Goal: Contribute content: Contribute content

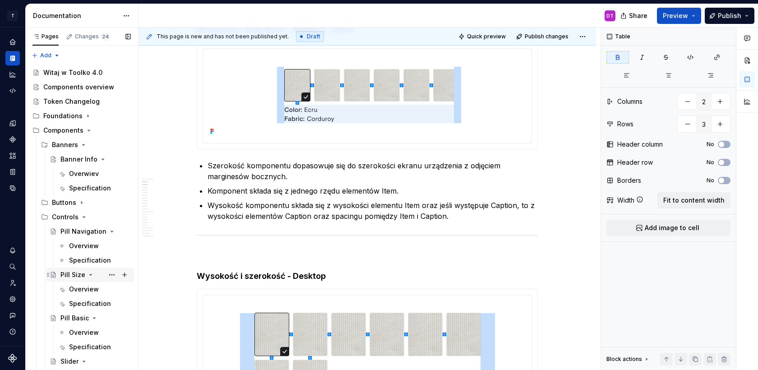
scroll to position [242, 0]
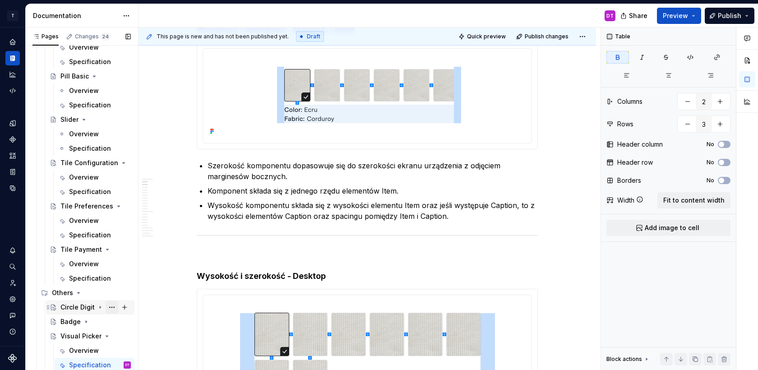
click at [113, 307] on button "Page tree" at bounding box center [112, 307] width 13 height 13
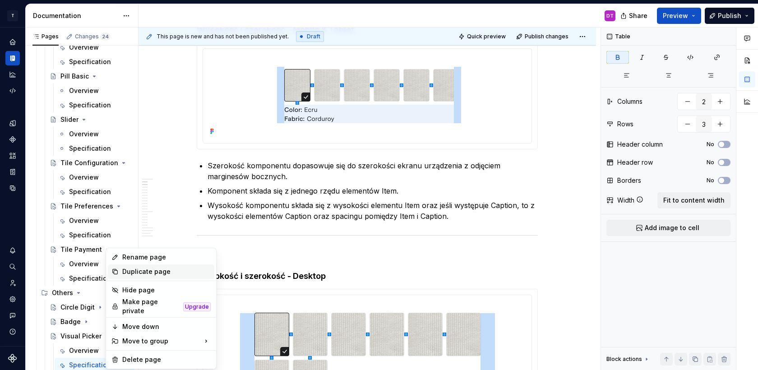
click at [139, 267] on div "Duplicate page" at bounding box center [166, 271] width 88 height 9
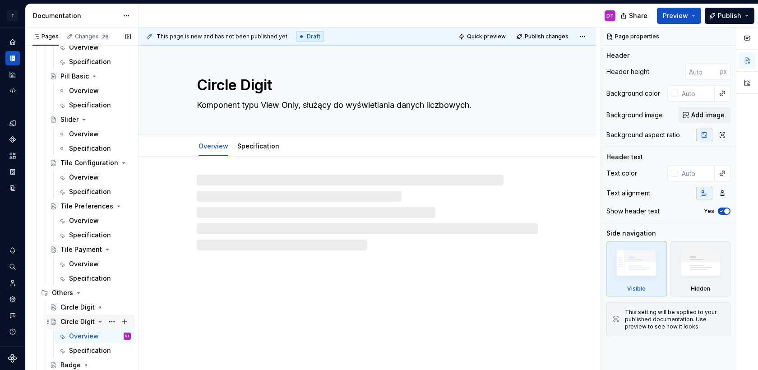
click at [77, 319] on div "Circle Digit" at bounding box center [77, 321] width 34 height 9
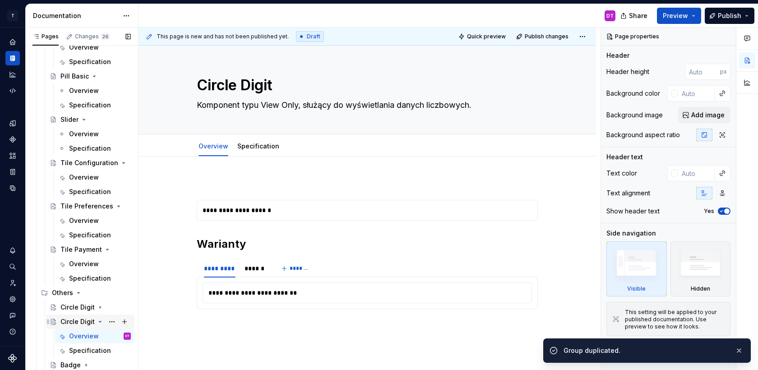
click at [76, 317] on div "Circle Digit" at bounding box center [77, 321] width 34 height 9
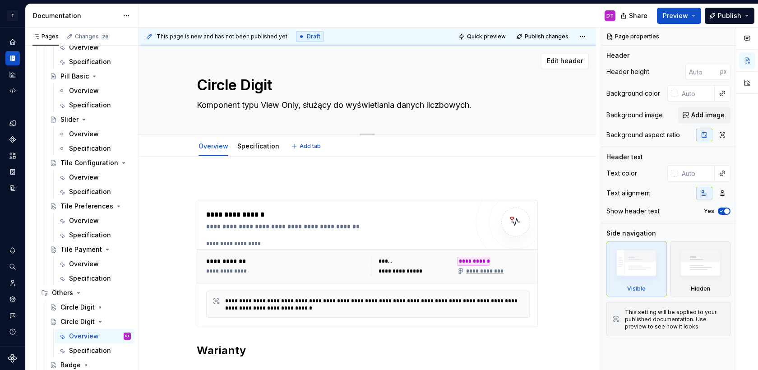
click at [245, 91] on textarea "Circle Digit" at bounding box center [365, 85] width 341 height 22
type textarea "*"
type textarea "D"
type textarea "*"
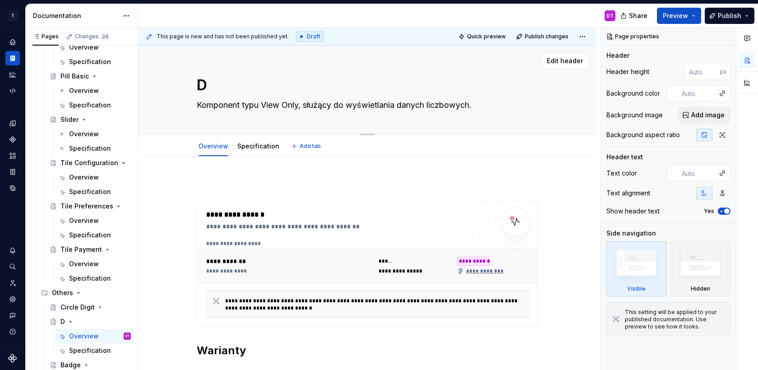
type textarea "Di"
type textarea "*"
type textarea "Div"
type textarea "*"
type textarea "Divi"
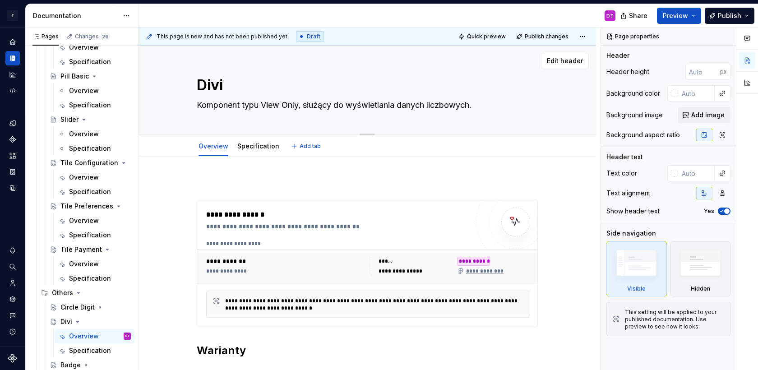
type textarea "*"
type textarea "Divid"
type textarea "*"
type textarea "Divide"
type textarea "*"
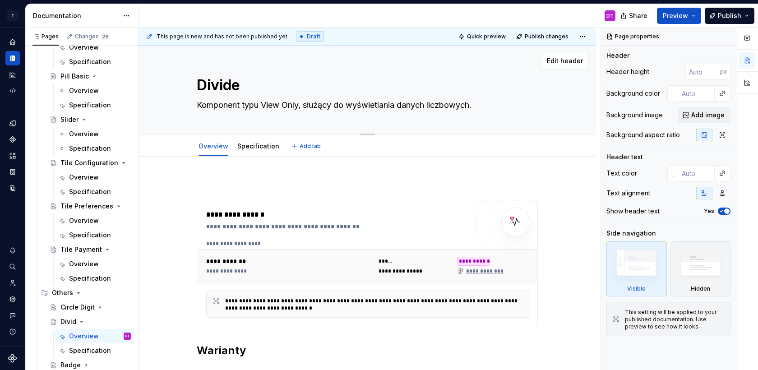
type textarea "Divider"
type textarea "*"
type textarea "Divider"
click at [230, 100] on textarea "Komponent typu View Only, służący do wyświetlania danych liczbowych." at bounding box center [365, 105] width 341 height 14
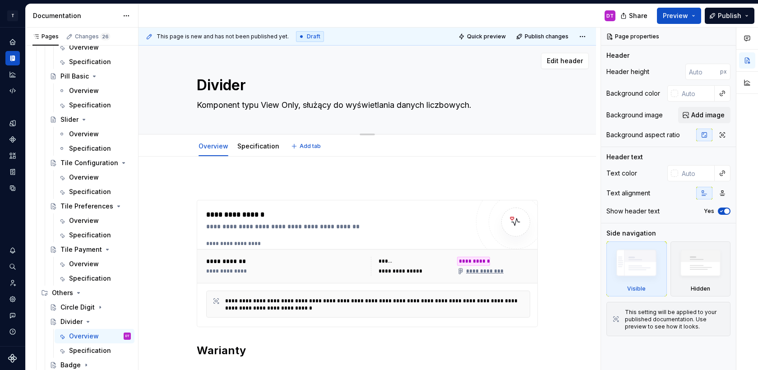
click at [230, 100] on textarea "Komponent typu View Only, służący do wyświetlania danych liczbowych." at bounding box center [365, 105] width 341 height 14
type textarea "*"
type textarea "P"
type textarea "*"
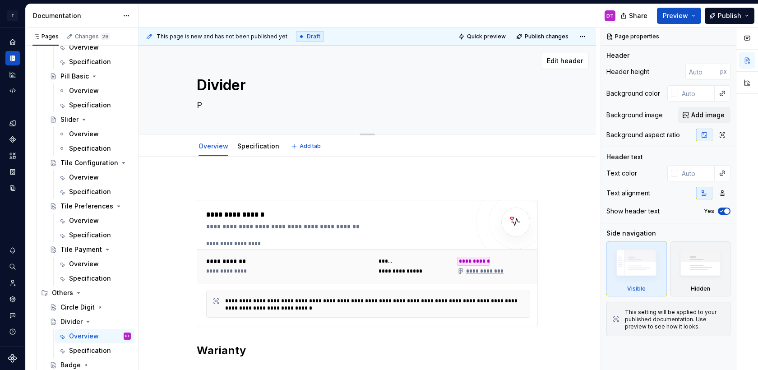
type textarea "Po"
type textarea "*"
type textarea "P"
type textarea "*"
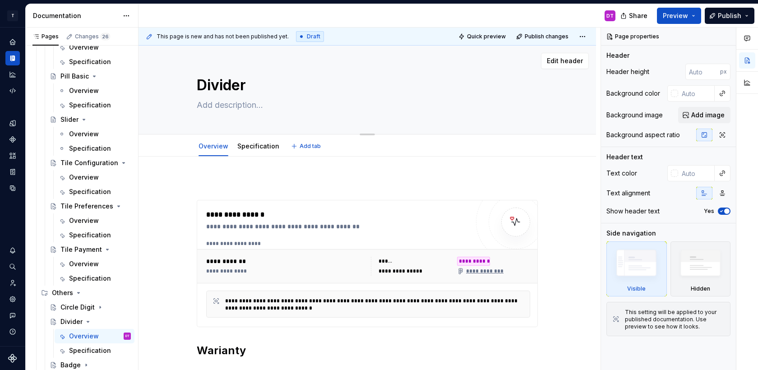
type textarea "L"
type textarea "*"
type textarea "Li"
type textarea "*"
type textarea "Lii"
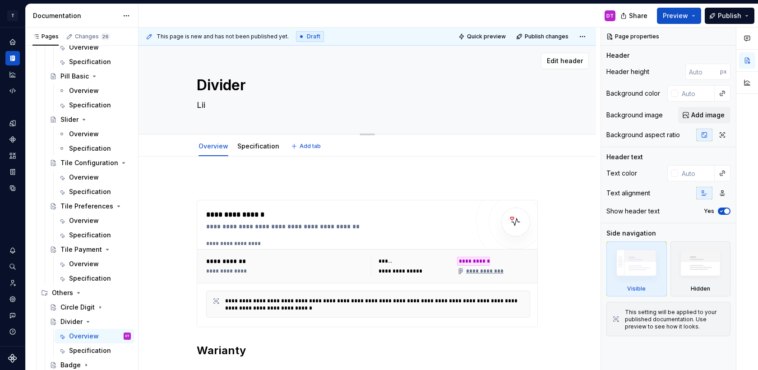
type textarea "*"
type textarea "Li"
type textarea "*"
type textarea "[PERSON_NAME]"
type textarea "*"
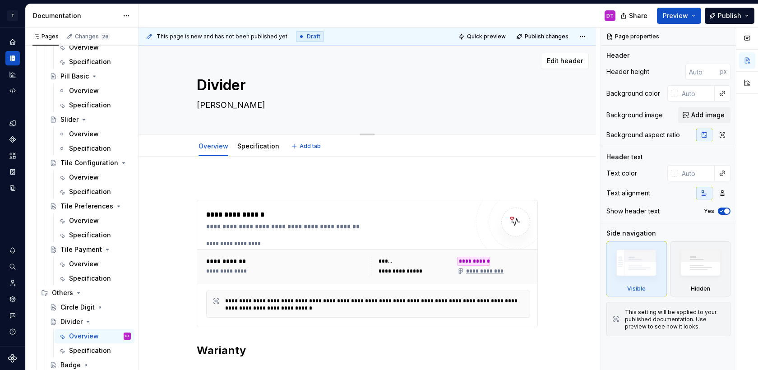
type textarea "Lini"
type textarea "*"
type textarea "Linia"
type textarea "*"
type textarea "Linia"
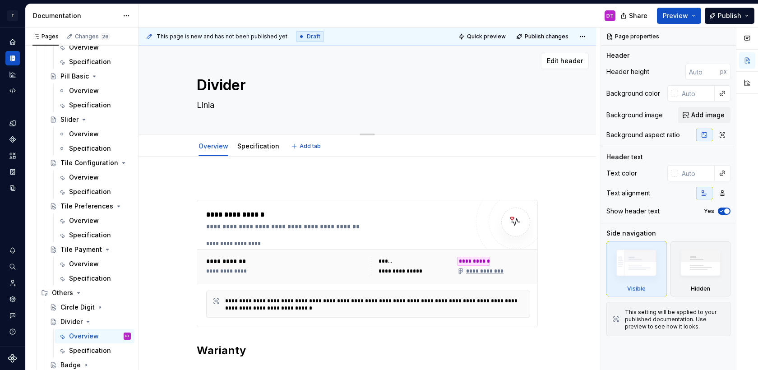
type textarea "*"
type textarea "Linia d"
type textarea "*"
type textarea "Linia dz"
type textarea "*"
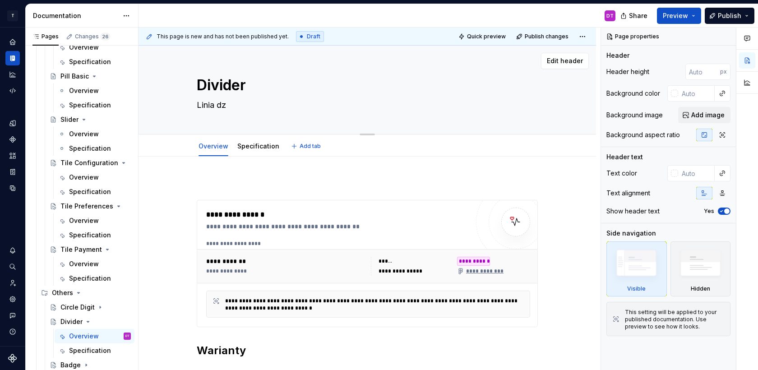
type textarea "Linia dzi"
type textarea "*"
type textarea "Linia dzie"
type textarea "*"
type textarea "Linia dziel"
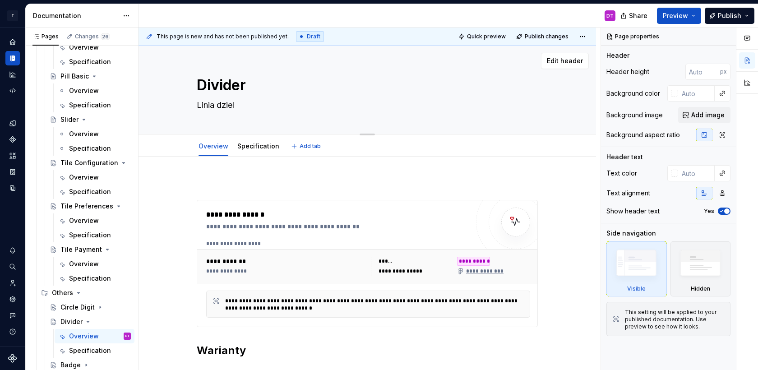
type textarea "*"
type textarea "Linia dzielą"
type textarea "*"
type textarea "Linia dziel"
type textarea "*"
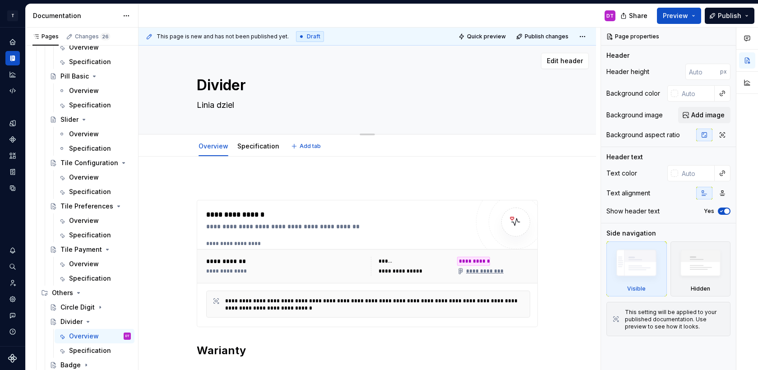
type textarea "Linia dzie"
type textarea "*"
type textarea "Linia dzi"
type textarea "*"
type textarea "Linia dz"
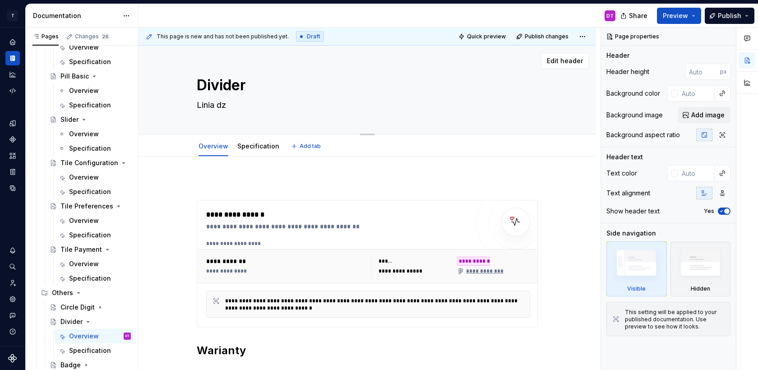
type textarea "*"
type textarea "Linia d"
type textarea "*"
type textarea "Linia"
type textarea "*"
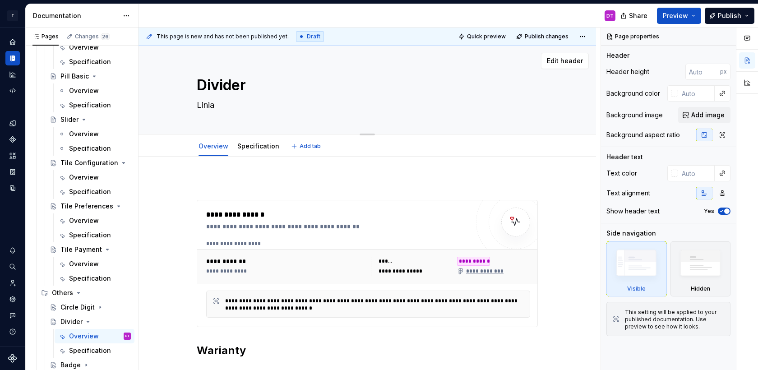
type textarea "Linia o"
type textarea "*"
type textarea "Linia od"
type textarea "*"
type textarea "Linia odd"
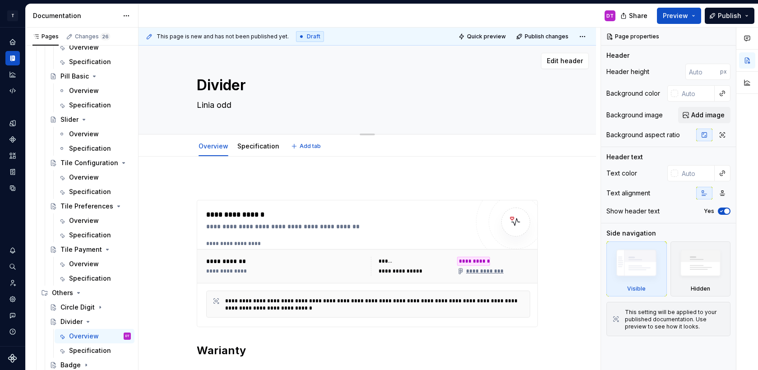
type textarea "*"
type textarea "Linia oddz"
type textarea "*"
type textarea "Linia oddzi"
type textarea "*"
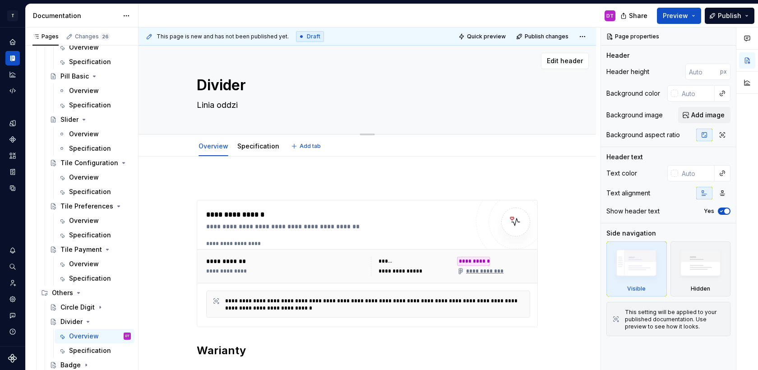
type textarea "Linia oddzie"
type textarea "*"
type textarea "Linia oddziel"
type textarea "*"
type textarea "Linia oddziela"
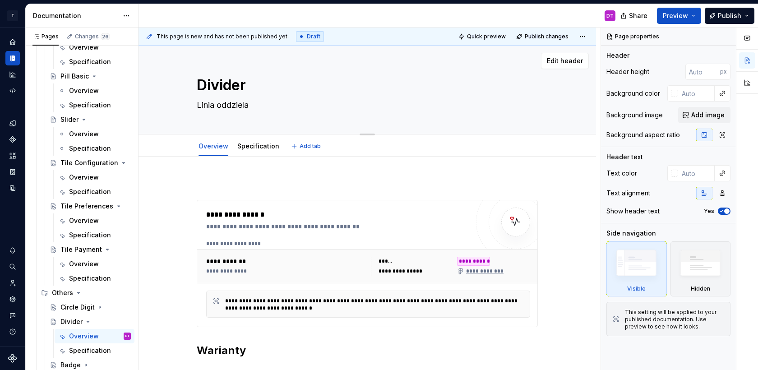
type textarea "*"
type textarea "Linia oddzielaj"
type textarea "*"
type textarea "Linia oddzielają"
type textarea "*"
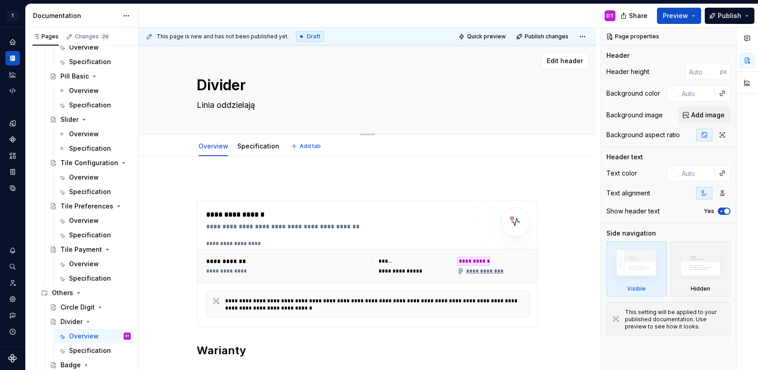
type textarea "Linia oddzielając"
type textarea "*"
type textarea "Linia oddzielająca"
type textarea "*"
type textarea "Linia oddzielająca o"
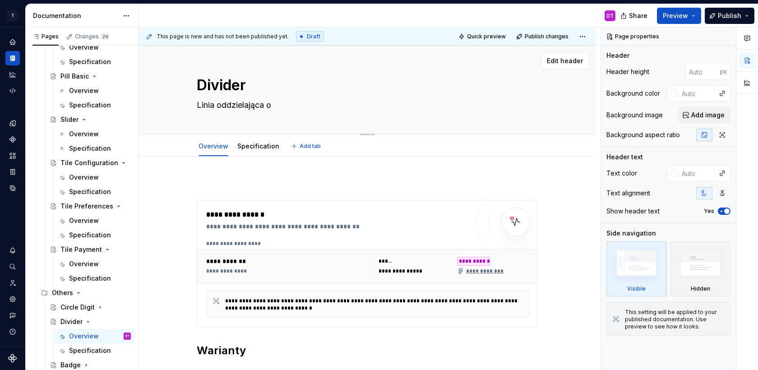
type textarea "*"
type textarea "Linia oddzielająca od"
type textarea "*"
type textarea "Linia oddzielająca od"
type textarea "*"
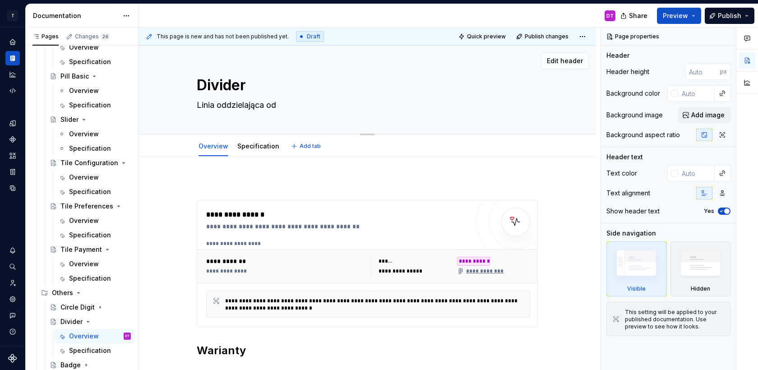
type textarea "Linia oddzielająca od s"
type textarea "*"
type textarea "Linia oddzielająca od si"
type textarea "*"
type textarea "Linia oddzielająca od s"
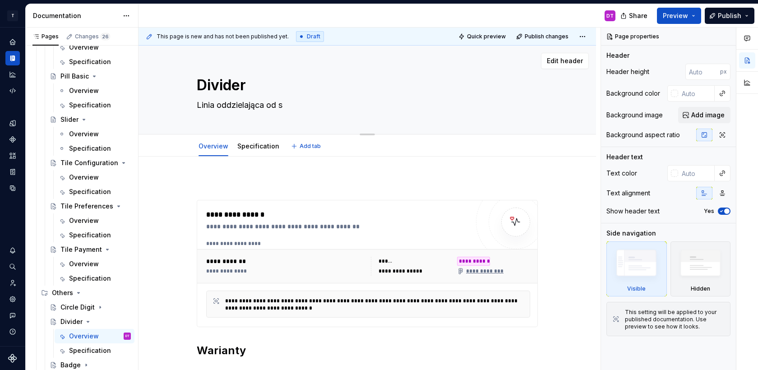
type textarea "*"
type textarea "Linia oddzielająca od"
type textarea "*"
type textarea "Linia oddzielająca od"
type textarea "*"
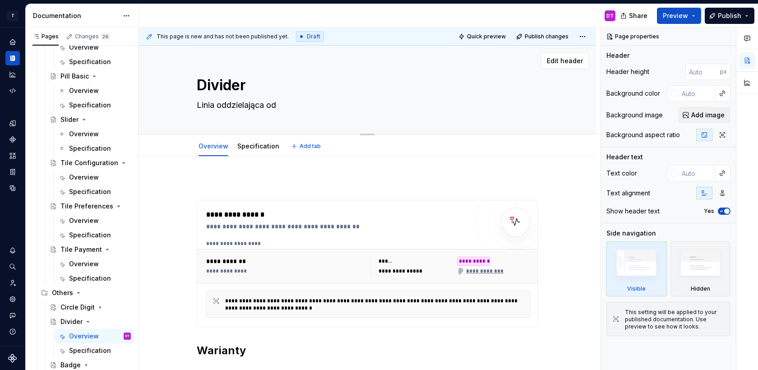
type textarea "Linia oddzielająca o"
type textarea "*"
type textarea "Linia oddzielająca"
type textarea "*"
type textarea "Linia oddzielająca"
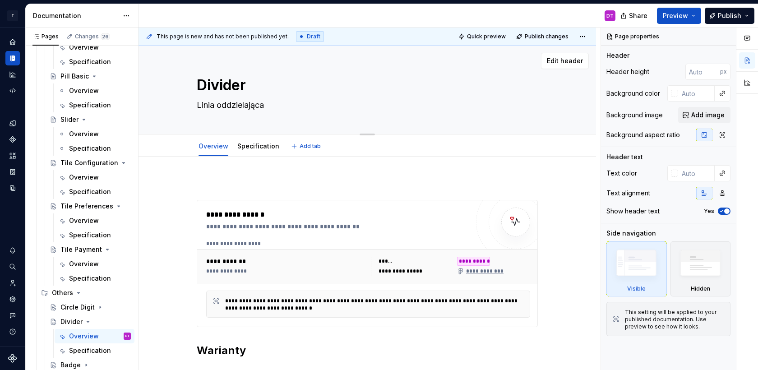
type textarea "*"
type textarea "Linia oddzielając"
type textarea "*"
type textarea "Linia oddzielają"
type textarea "*"
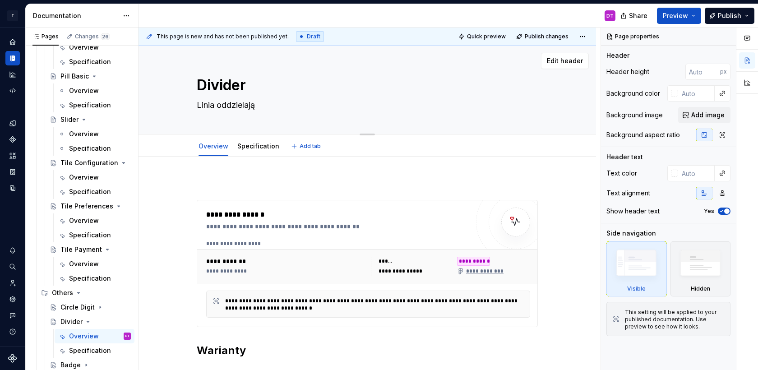
type textarea "Linia oddzielaj"
type textarea "*"
type textarea "Linia oddziela"
type textarea "*"
type textarea "Linia oddziel"
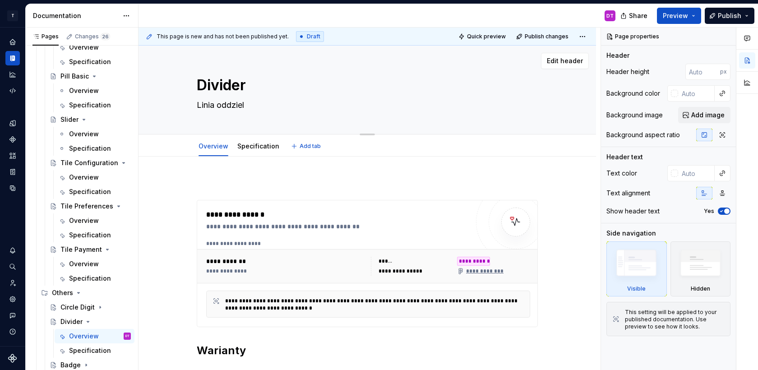
type textarea "*"
type textarea "Linia oddzie"
type textarea "*"
type textarea "Linia oddzi"
type textarea "*"
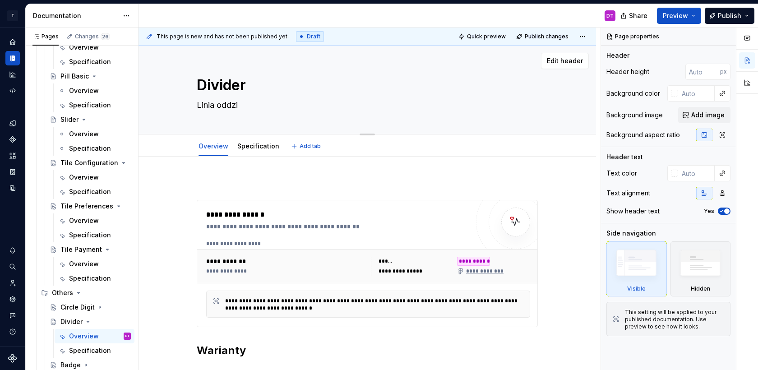
type textarea "Linia oddz"
type textarea "*"
type textarea "Linia odd"
type textarea "*"
type textarea "Linia od"
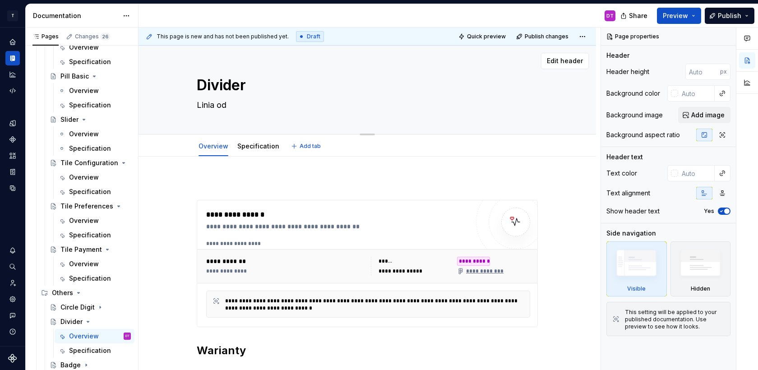
type textarea "*"
type textarea "Linia o"
type textarea "*"
type textarea "Linia"
type textarea "*"
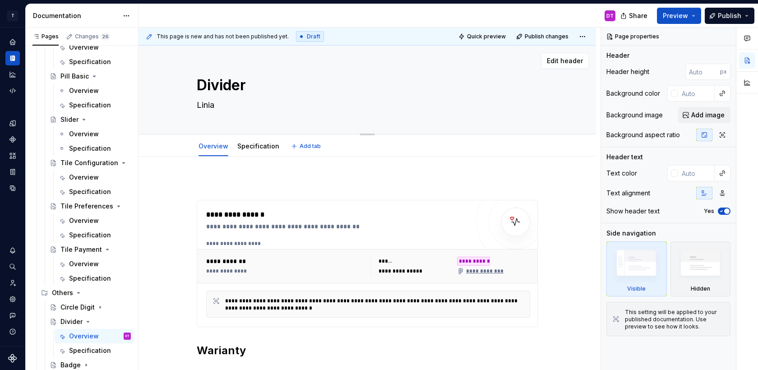
type textarea "Linia s"
type textarea "*"
type textarea "Linia se"
type textarea "*"
type textarea "Linia sep"
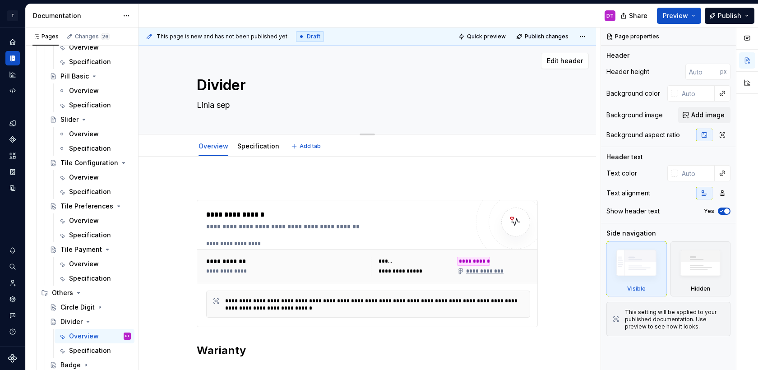
type textarea "*"
type textarea "Linia sepa"
type textarea "*"
type textarea "Linia separ"
type textarea "*"
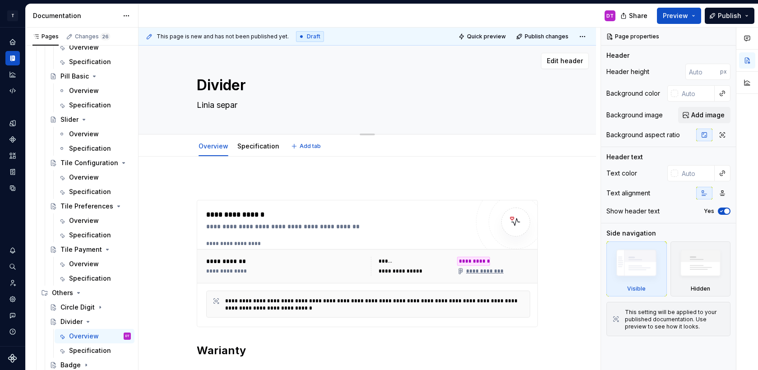
type textarea "Linia separu"
type textarea "*"
type textarea "Linia separuj"
type textarea "*"
type textarea "Linia separują"
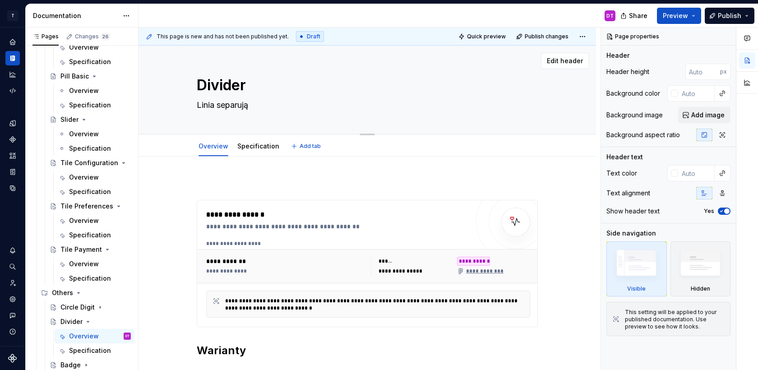
type textarea "*"
type textarea "Linia separując"
type textarea "*"
type textarea "Linia separująca"
type textarea "*"
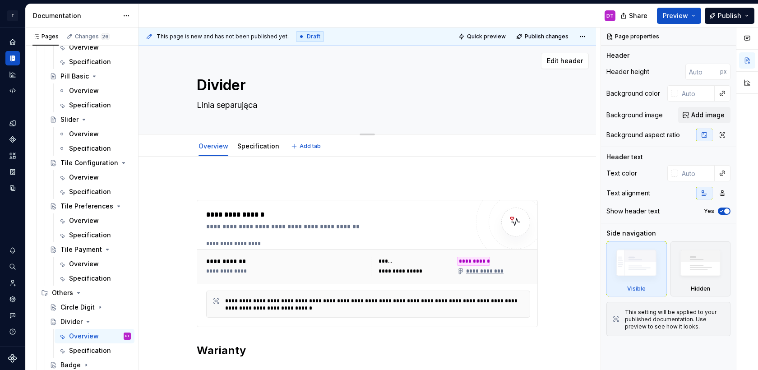
type textarea "Linia separująca"
type textarea "*"
type textarea "Linia separująca o"
type textarea "*"
type textarea "Linia separująca od"
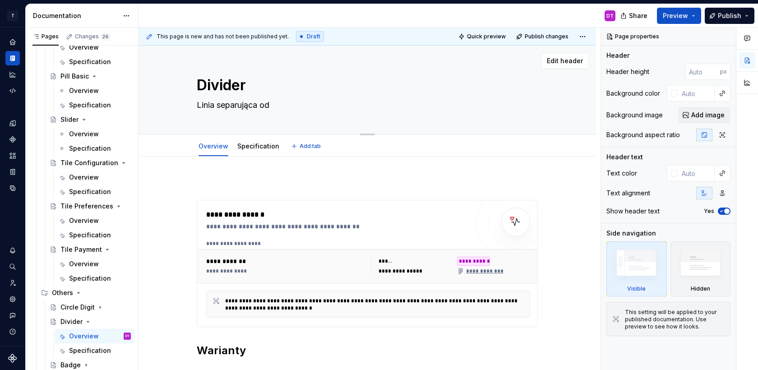
type textarea "*"
type textarea "Linia separująca od"
type textarea "*"
type textarea "Linia separująca od si"
type textarea "*"
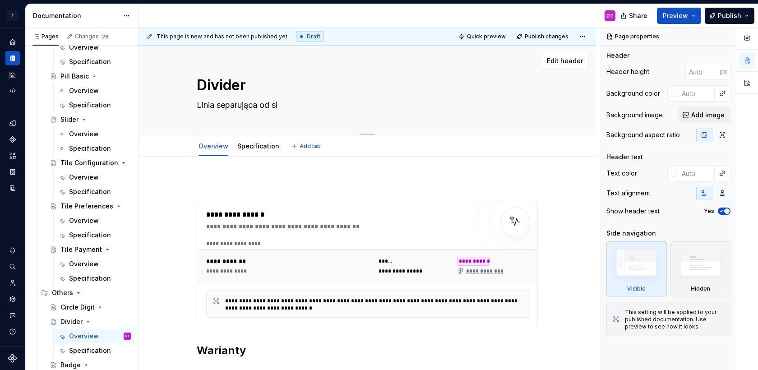
type textarea "Linia separująca od sie"
type textarea "*"
type textarea "Linia separująca od sieb"
type textarea "*"
type textarea "Linia separująca od siebi"
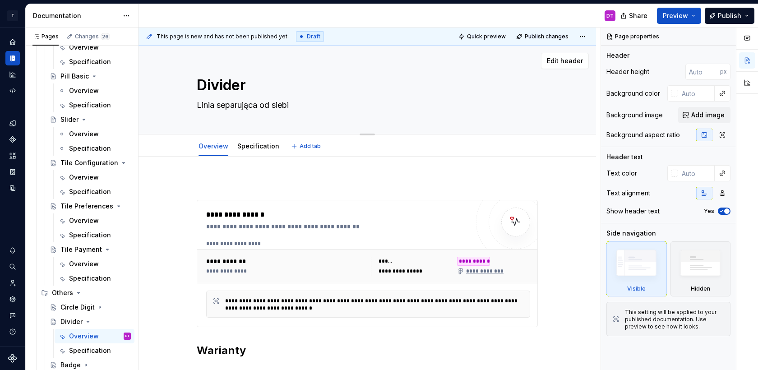
type textarea "*"
type textarea "Linia separująca od siebie"
type textarea "*"
type textarea "Linia separująca od siebie"
type textarea "*"
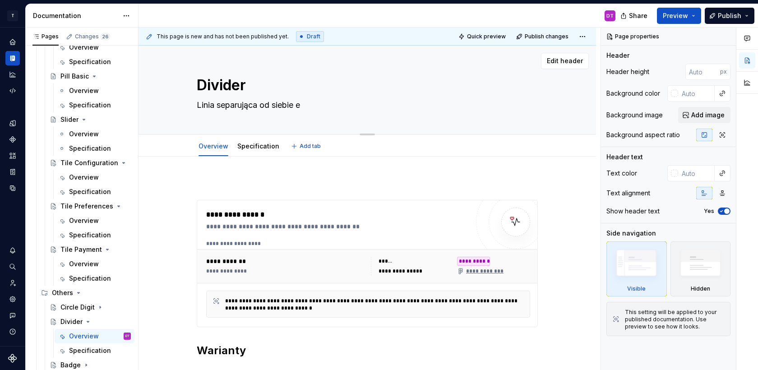
type textarea "Linia separująca od siebie el"
type textarea "*"
type textarea "Linia separująca od siebie ele"
type textarea "*"
type textarea "Linia separująca od siebie elem"
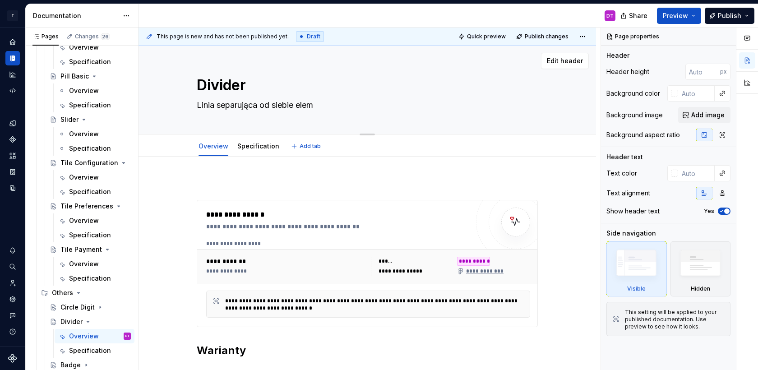
type textarea "*"
type textarea "Linia separująca od siebie eleme"
type textarea "*"
type textarea "Linia separująca od siebie elemen"
type textarea "*"
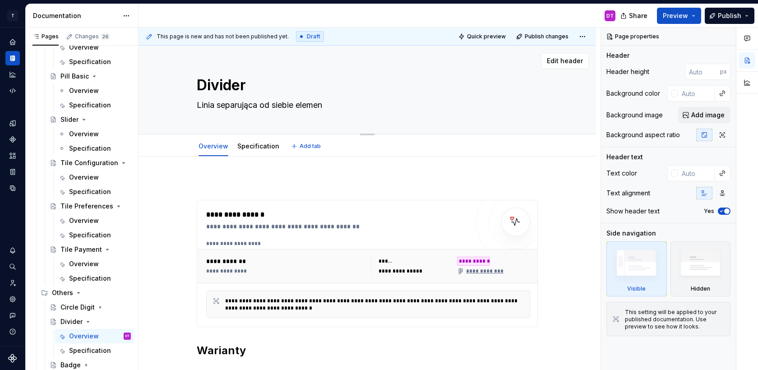
type textarea "Linia separująca od siebie element"
type textarea "*"
type textarea "Linia separująca od siebie elementy"
type textarea "*"
type textarea "Linia separująca od siebie elementy"
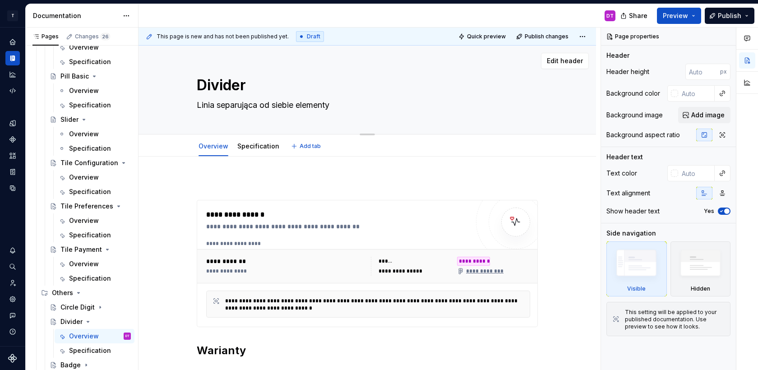
type textarea "*"
type textarea "Linia separująca od siebie elementy i"
type textarea "*"
type textarea "Linia separująca od siebie elementy in"
type textarea "*"
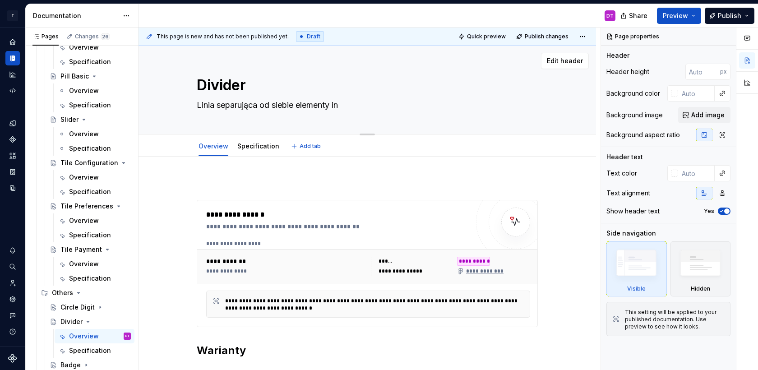
type textarea "Linia separująca od siebie elementy inf"
type textarea "*"
type textarea "Linia separująca od siebie elementy int"
type textarea "*"
type textarea "Linia separująca od siebie elementy inte"
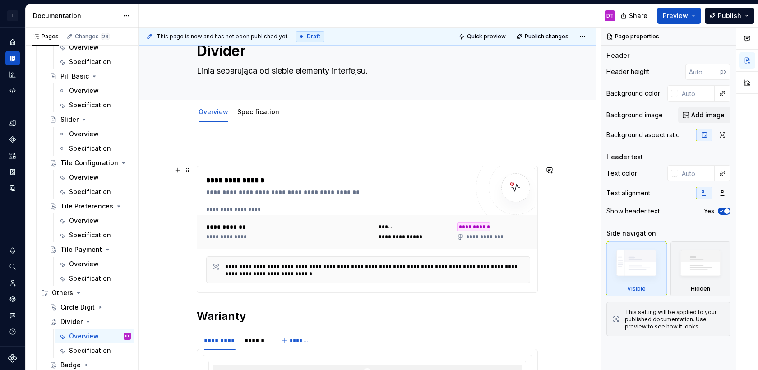
scroll to position [56, 0]
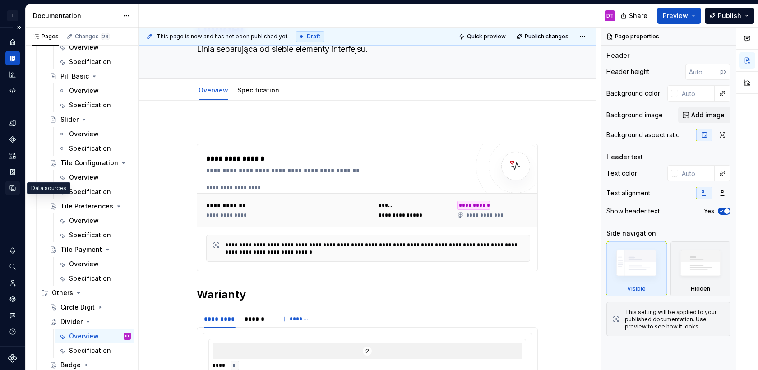
click at [11, 189] on icon "Data sources" at bounding box center [12, 187] width 5 height 5
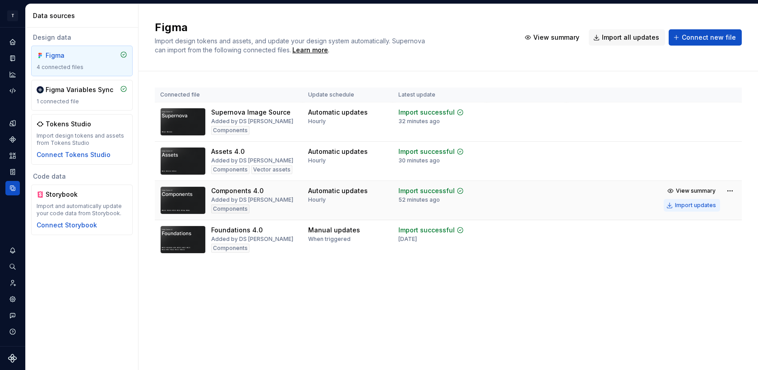
click at [693, 210] on button "Import updates" at bounding box center [691, 205] width 56 height 13
click at [17, 139] on div "Components" at bounding box center [12, 139] width 14 height 14
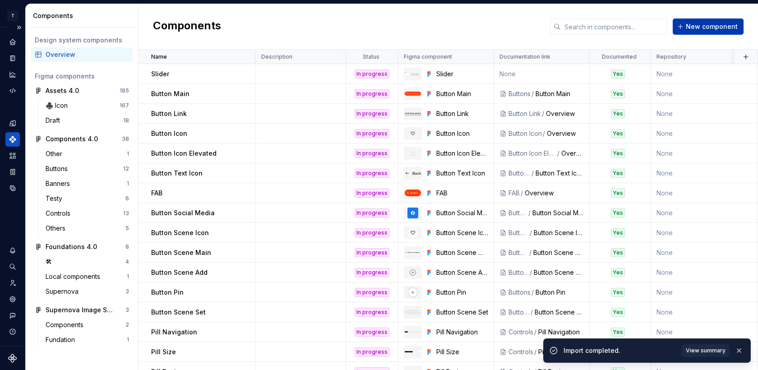
click at [709, 26] on span "New component" at bounding box center [711, 26] width 52 height 9
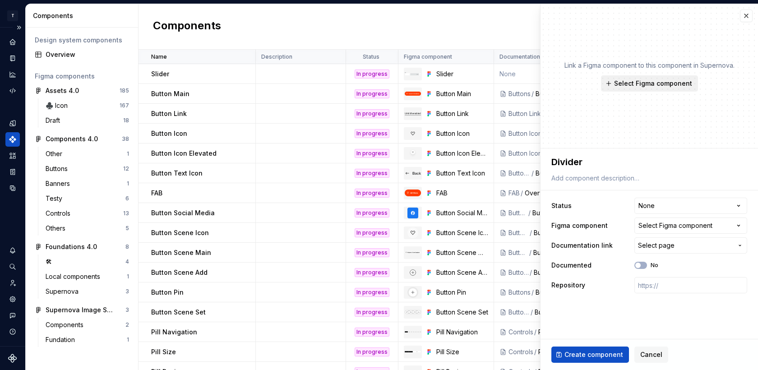
click at [658, 81] on span "Select Figma component" at bounding box center [653, 83] width 78 height 9
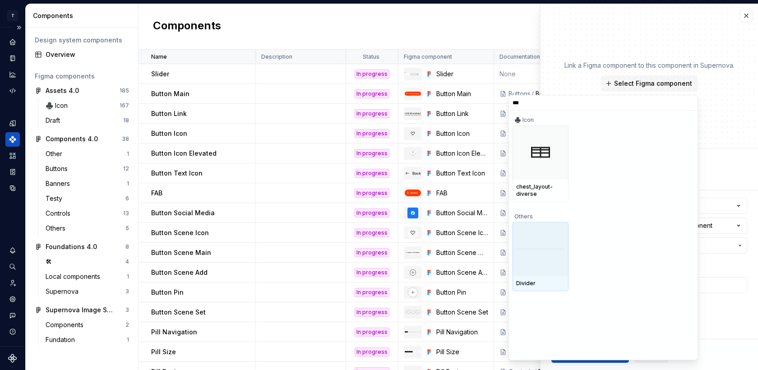
click at [538, 248] on img at bounding box center [540, 248] width 49 height 0
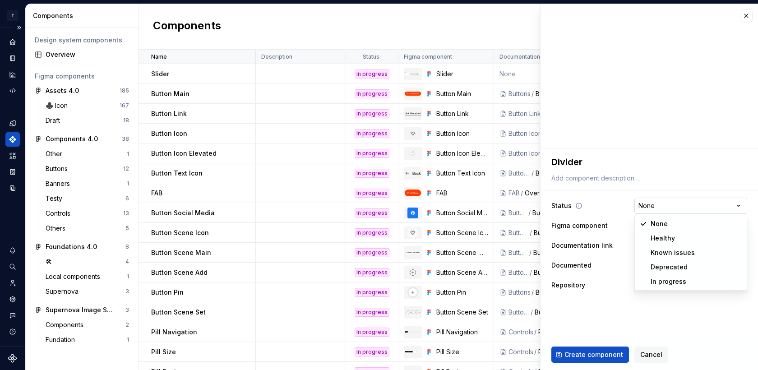
click at [671, 208] on html "T Toolko 4.0 DT Design system data Components Design system components Overview…" at bounding box center [379, 185] width 758 height 370
click at [675, 221] on button "Divider" at bounding box center [680, 225] width 93 height 16
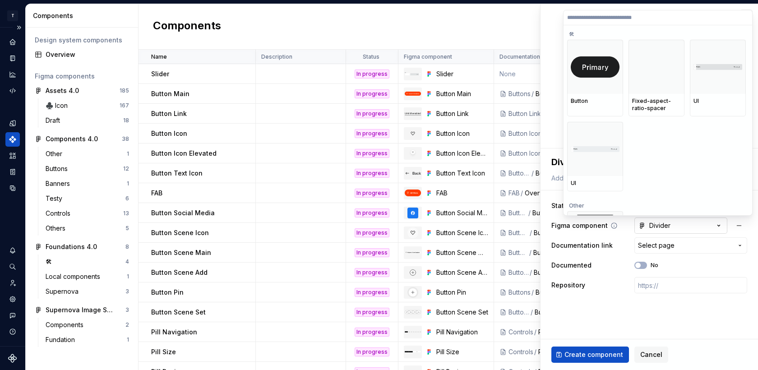
click at [675, 221] on html "T Toolko 4.0 DT Design system data Components Design system components Overview…" at bounding box center [379, 185] width 758 height 370
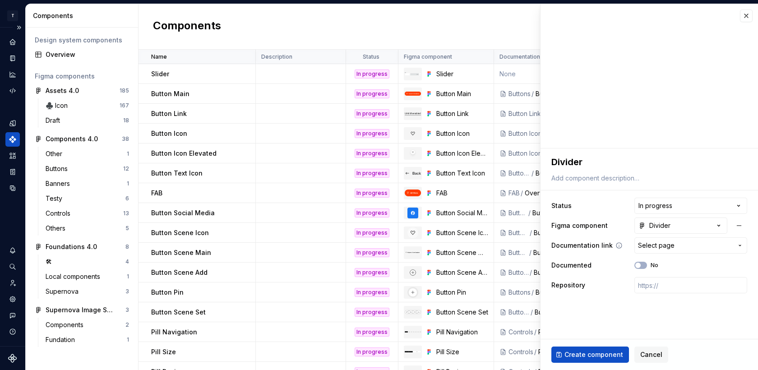
click at [675, 245] on span "Select page" at bounding box center [685, 245] width 95 height 9
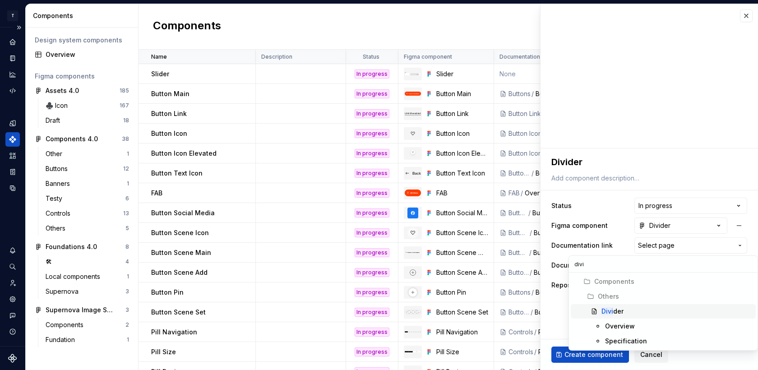
click at [628, 310] on div "Divi der" at bounding box center [676, 311] width 151 height 9
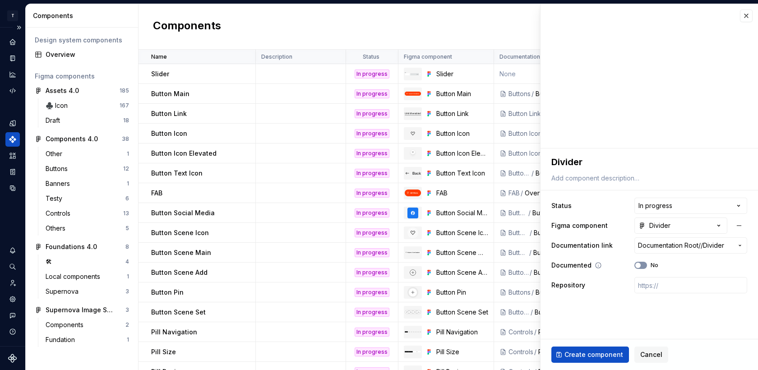
click at [638, 264] on span "button" at bounding box center [637, 264] width 5 height 5
click at [585, 348] on button "Create component" at bounding box center [590, 354] width 78 height 16
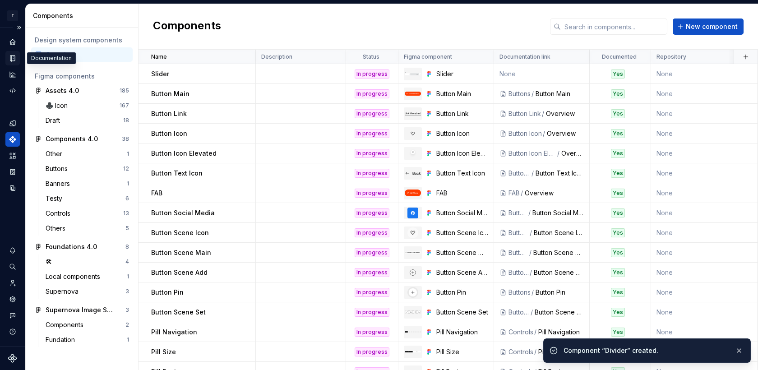
click at [13, 60] on icon "Documentation" at bounding box center [14, 58] width 4 height 5
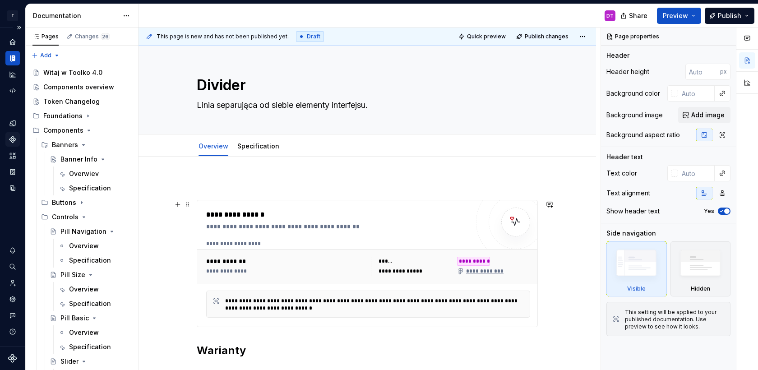
click at [341, 295] on div "**********" at bounding box center [368, 303] width 324 height 27
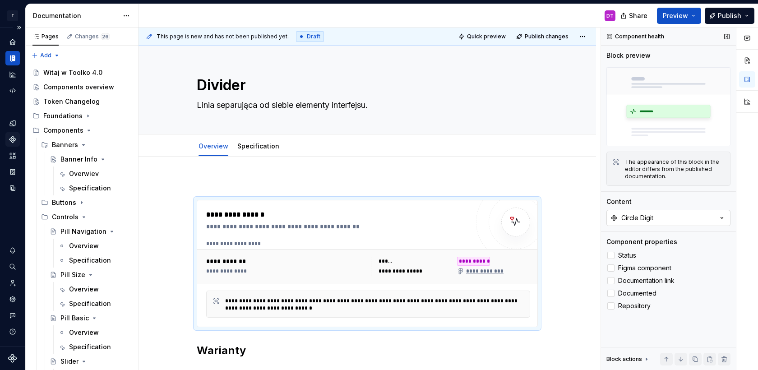
click at [653, 220] on div "Circle Digit" at bounding box center [637, 217] width 32 height 9
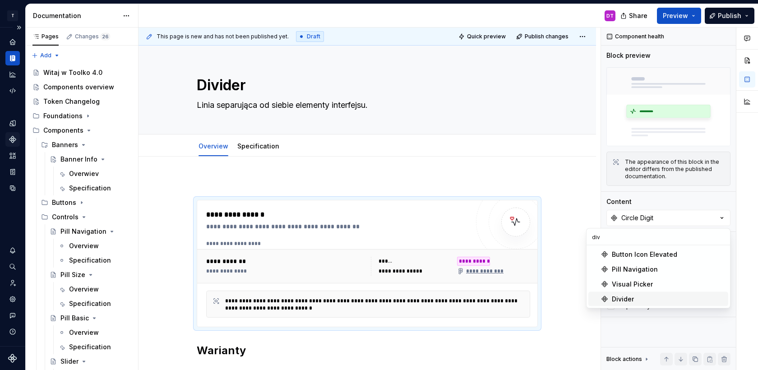
click at [627, 296] on div "Divider" at bounding box center [622, 298] width 22 height 9
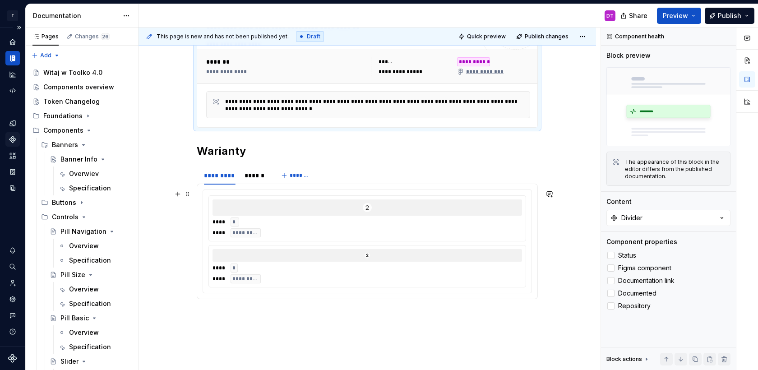
scroll to position [204, 0]
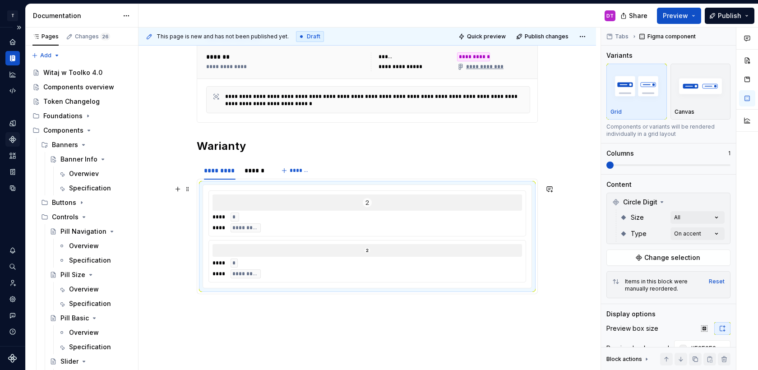
click at [287, 237] on div "**** * **** ********* **** * **** *********" at bounding box center [366, 236] width 317 height 92
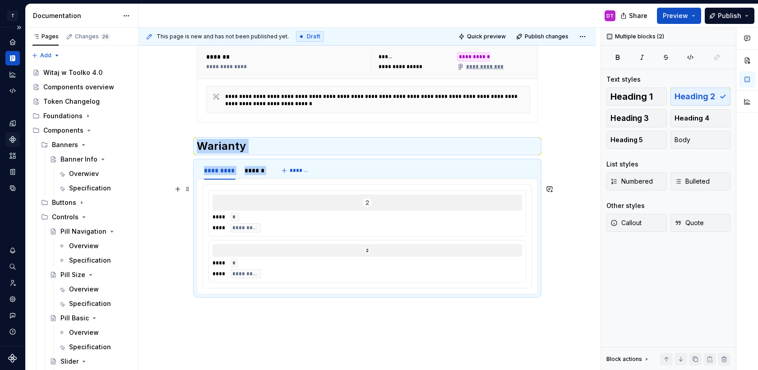
drag, startPoint x: 200, startPoint y: 146, endPoint x: 313, endPoint y: 223, distance: 136.8
click at [313, 223] on div "**********" at bounding box center [367, 145] width 341 height 342
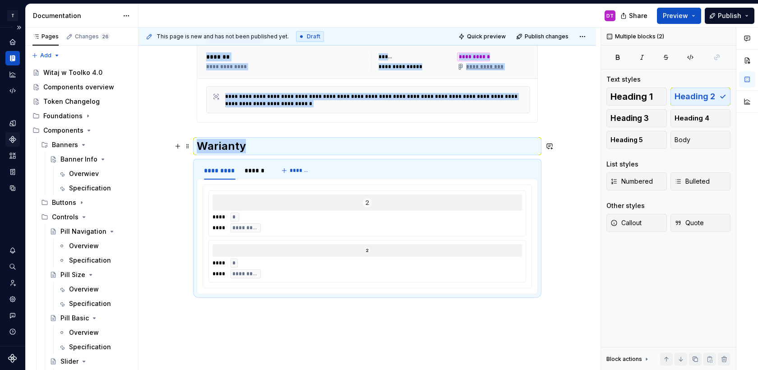
click at [220, 143] on h2 "Warianty" at bounding box center [367, 146] width 341 height 14
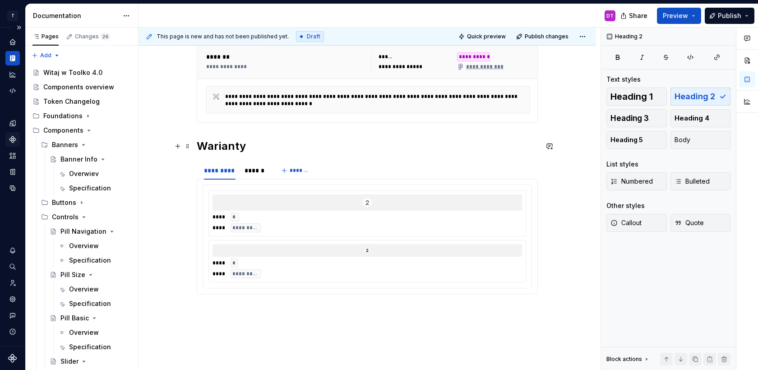
click at [262, 145] on h2 "Warianty" at bounding box center [367, 146] width 341 height 14
click at [78, 173] on div "Overwiev" at bounding box center [84, 173] width 30 height 9
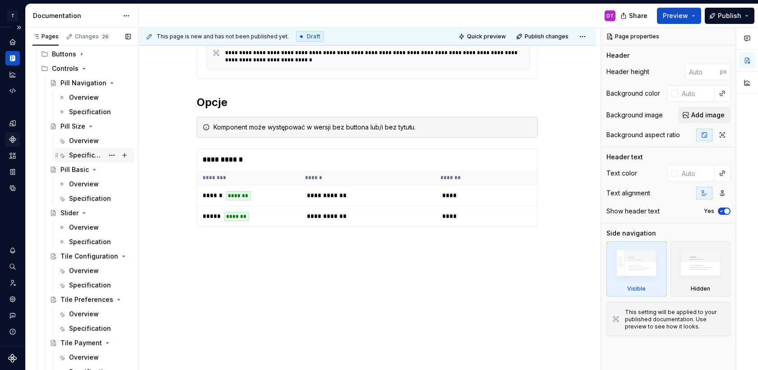
scroll to position [142, 0]
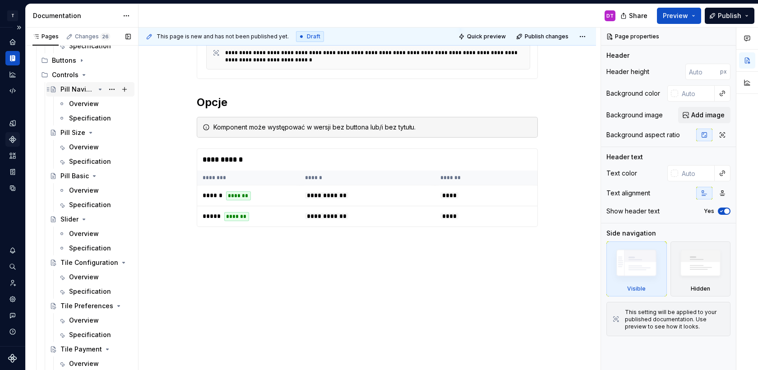
click at [81, 90] on div "Pill Navigation" at bounding box center [77, 89] width 34 height 9
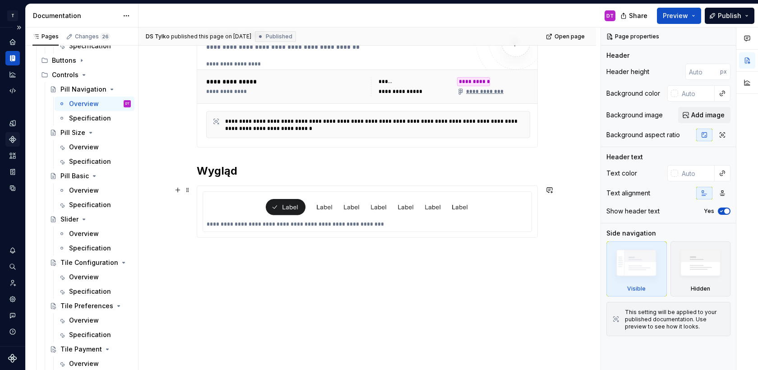
scroll to position [177, 0]
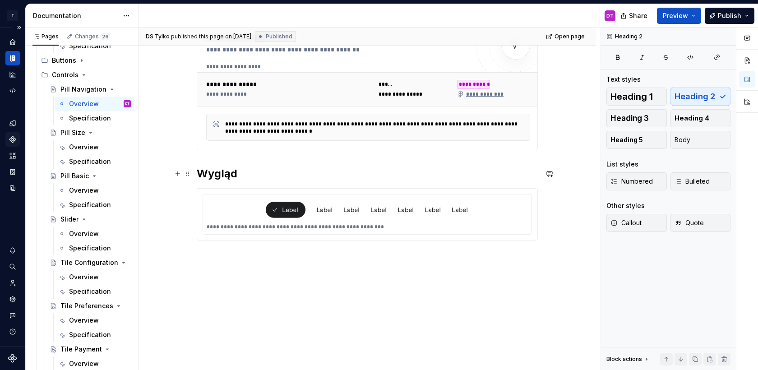
click at [201, 170] on h2 "Wygląd" at bounding box center [367, 173] width 341 height 14
click at [245, 231] on div "**********" at bounding box center [367, 214] width 328 height 40
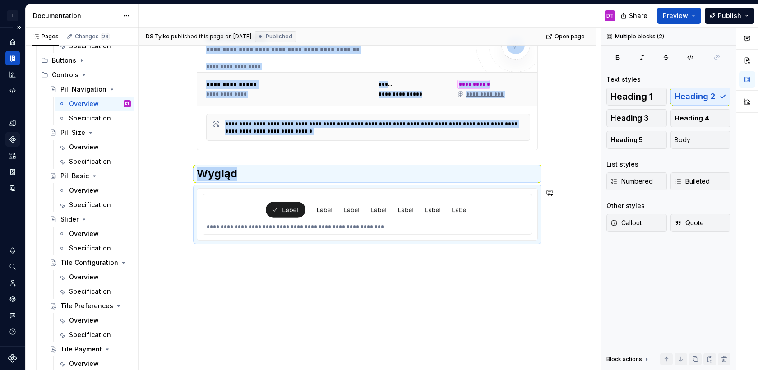
copy div "**********"
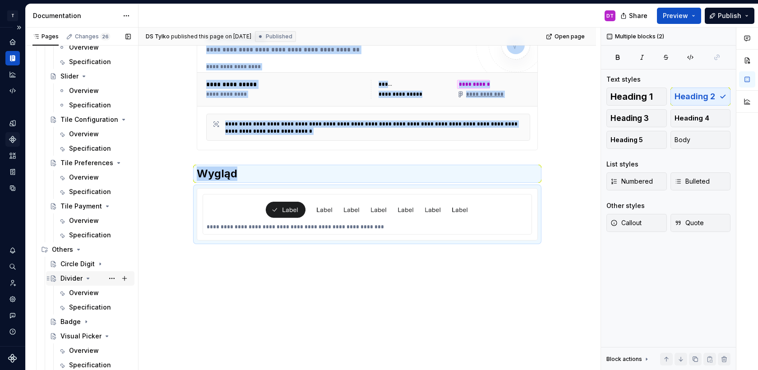
click at [65, 278] on div "Divider" at bounding box center [71, 278] width 22 height 9
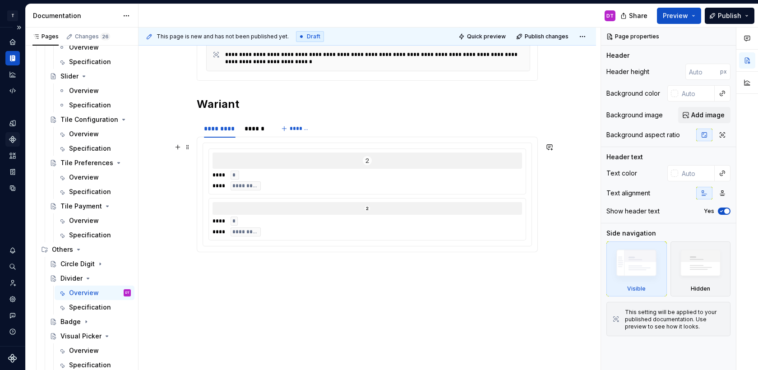
scroll to position [271, 0]
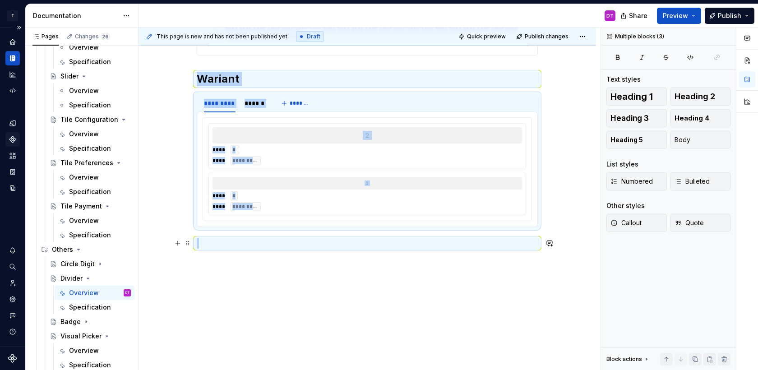
drag, startPoint x: 200, startPoint y: 78, endPoint x: 367, endPoint y: 250, distance: 239.5
click at [367, 248] on div "**********" at bounding box center [367, 78] width 341 height 342
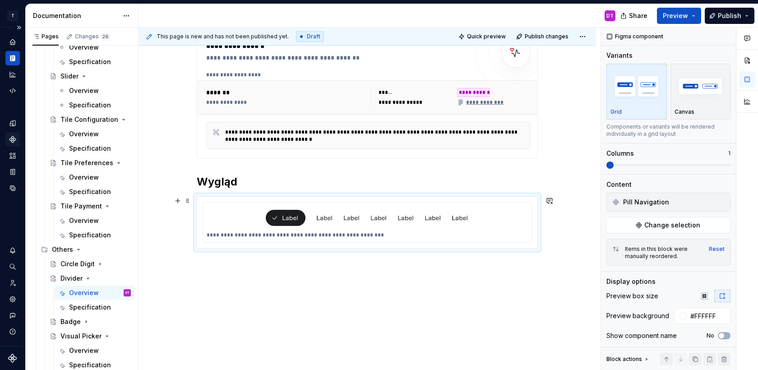
click at [289, 230] on div "**********" at bounding box center [367, 222] width 328 height 40
click at [639, 222] on button "Change selection" at bounding box center [668, 225] width 124 height 16
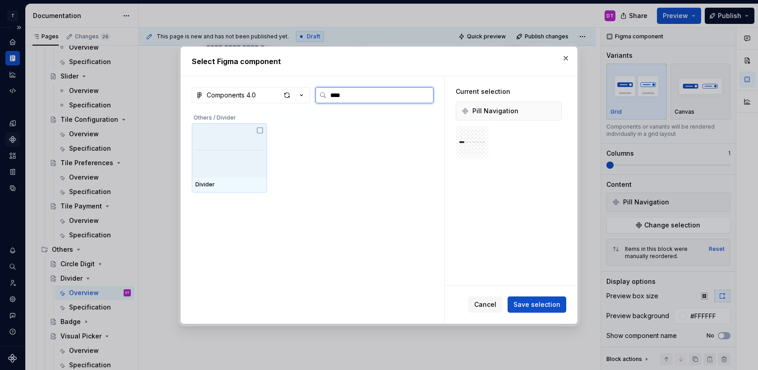
click at [238, 139] on div at bounding box center [229, 150] width 75 height 54
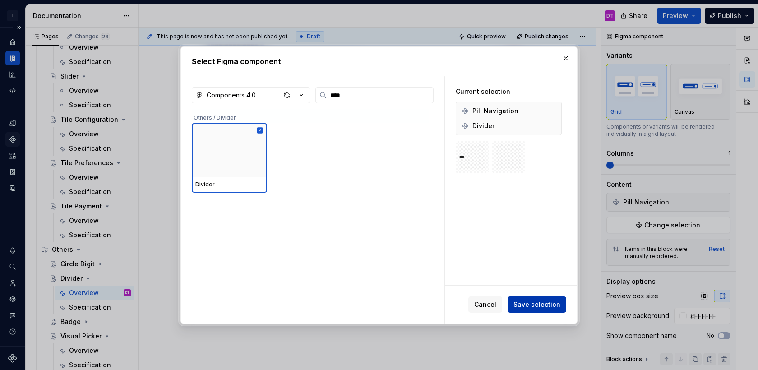
click at [544, 303] on span "Save selection" at bounding box center [536, 304] width 47 height 9
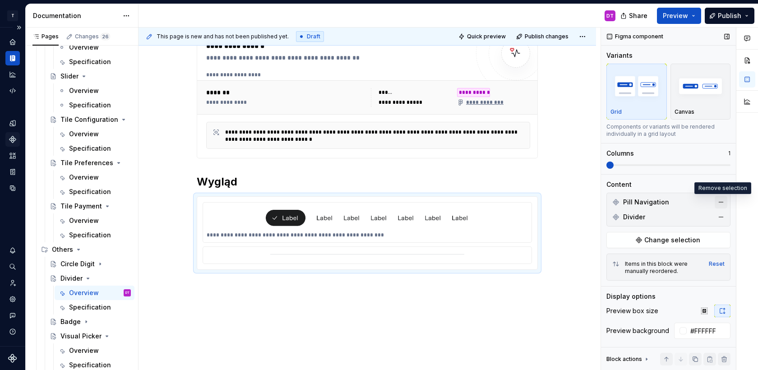
click at [719, 202] on button "button" at bounding box center [720, 202] width 13 height 13
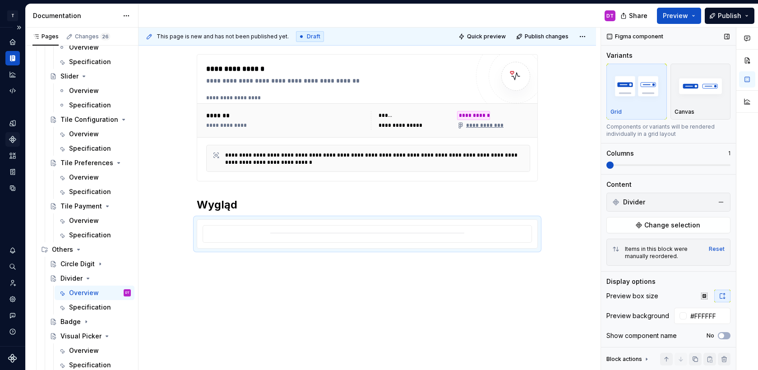
scroll to position [146, 0]
click at [394, 308] on div "**********" at bounding box center [366, 190] width 457 height 359
click at [405, 226] on div at bounding box center [367, 233] width 328 height 17
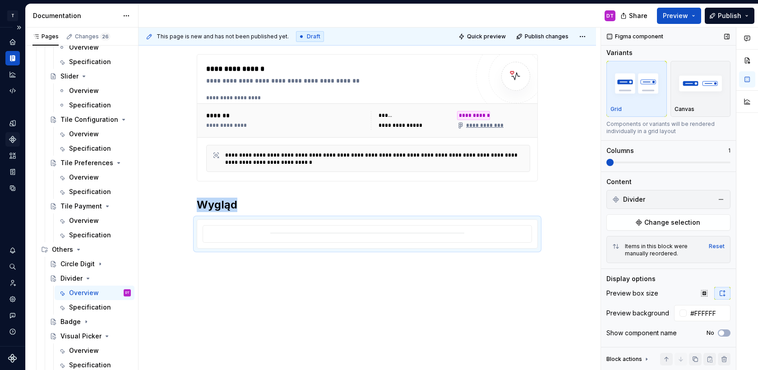
scroll to position [37, 0]
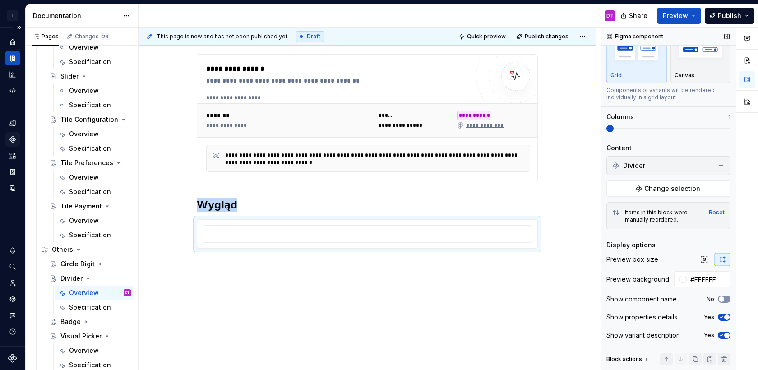
click at [726, 298] on button "No" at bounding box center [723, 298] width 13 height 7
click at [474, 323] on div "**********" at bounding box center [366, 195] width 457 height 368
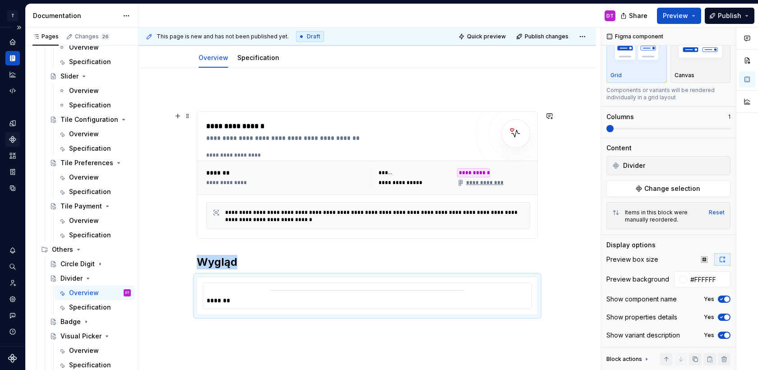
scroll to position [0, 0]
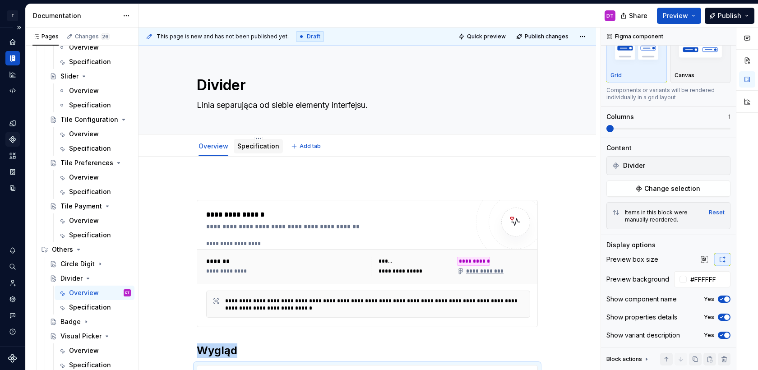
click at [248, 142] on link "Specification" at bounding box center [258, 146] width 42 height 8
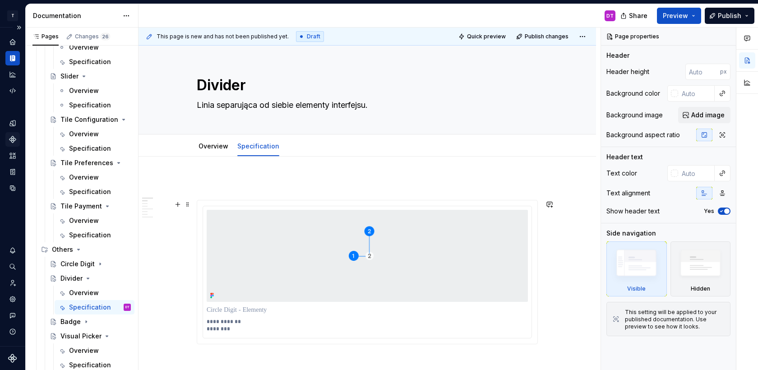
scroll to position [68, 0]
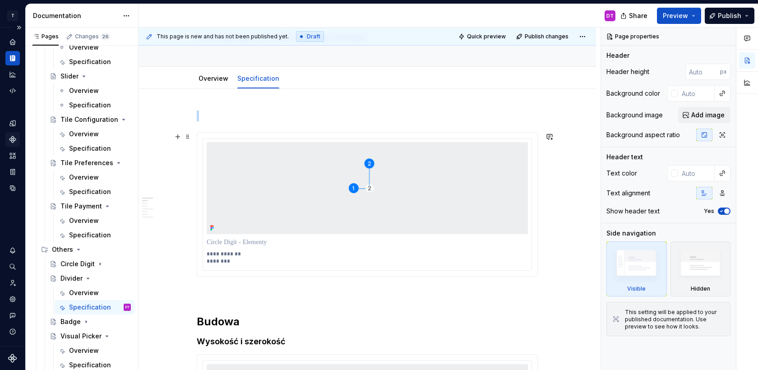
click at [423, 171] on img at bounding box center [367, 188] width 321 height 92
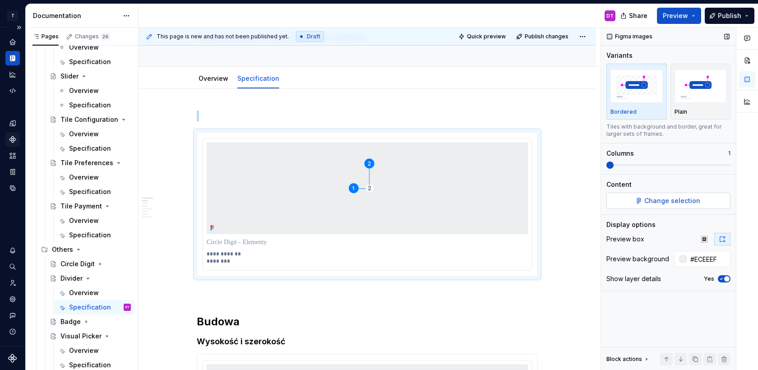
click at [680, 202] on span "Change selection" at bounding box center [672, 200] width 56 height 9
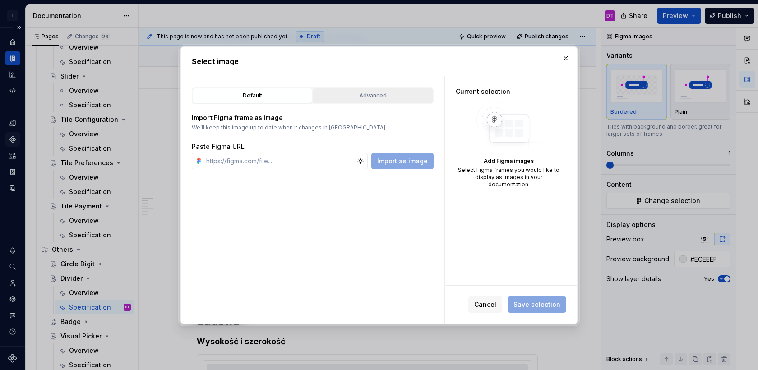
click at [362, 92] on div "Advanced" at bounding box center [372, 95] width 113 height 9
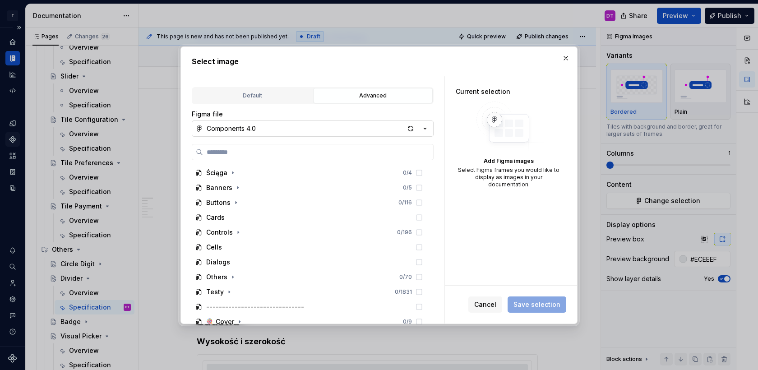
click at [426, 132] on icon "button" at bounding box center [424, 128] width 9 height 9
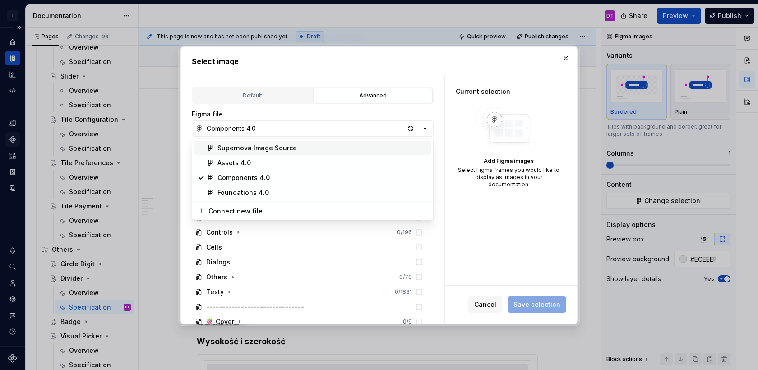
click at [386, 146] on div "Supernova Image Source" at bounding box center [322, 147] width 210 height 9
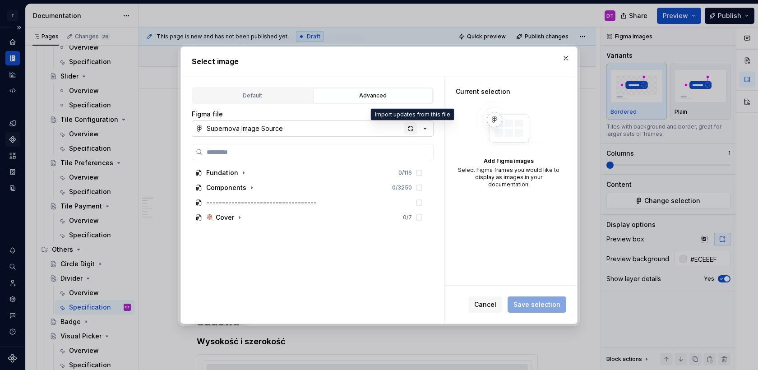
click at [409, 129] on div "button" at bounding box center [410, 128] width 13 height 13
click at [412, 126] on div "button" at bounding box center [410, 128] width 13 height 13
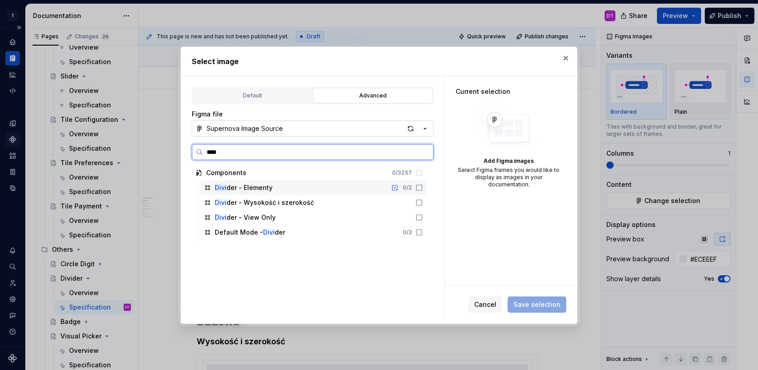
click at [304, 187] on div "Divi der - Elementy 0 / 2" at bounding box center [313, 187] width 226 height 14
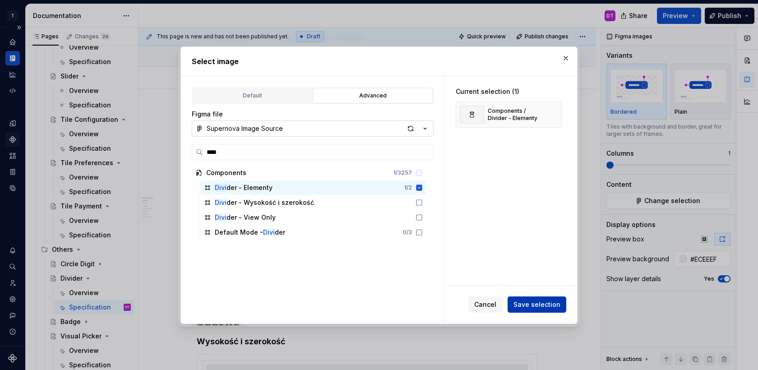
click at [537, 309] on button "Save selection" at bounding box center [536, 304] width 59 height 16
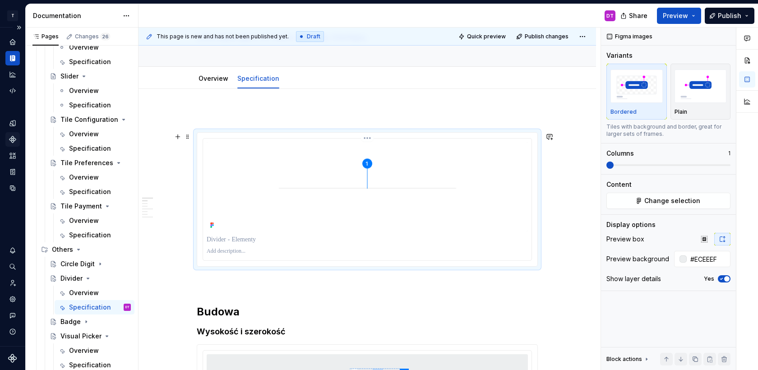
click at [224, 248] on p at bounding box center [367, 251] width 321 height 7
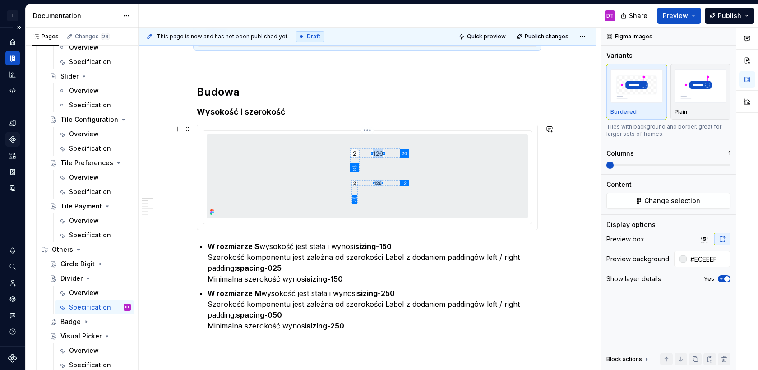
scroll to position [283, 0]
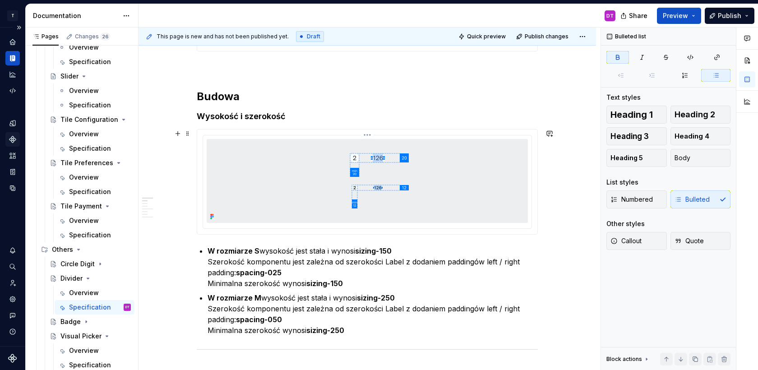
click at [320, 196] on img at bounding box center [367, 181] width 276 height 84
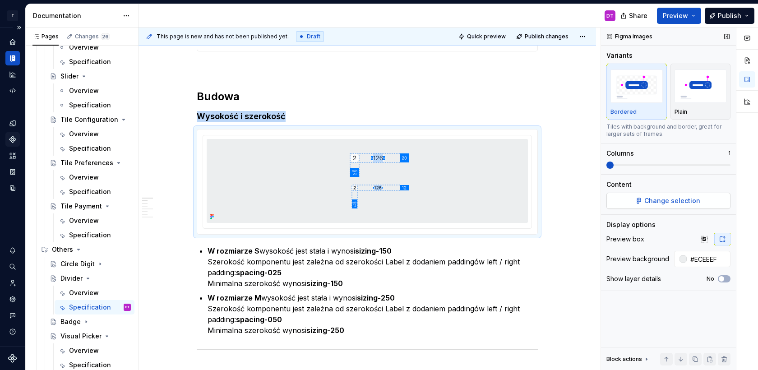
click at [667, 195] on button "Change selection" at bounding box center [668, 201] width 124 height 16
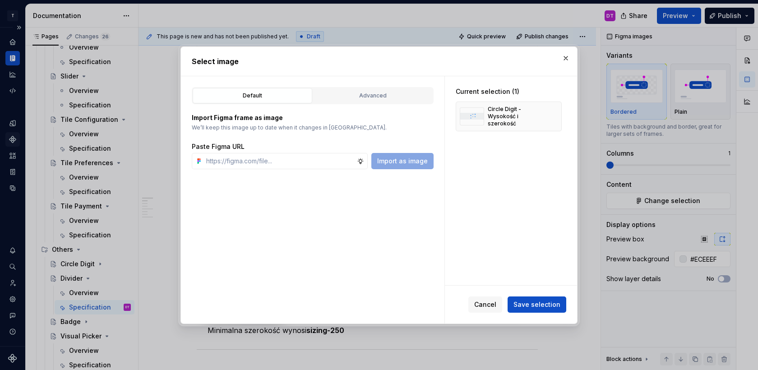
click at [359, 86] on div "Default Advanced Import Figma frame as image We’ll keep this image up to date w…" at bounding box center [312, 199] width 263 height 247
click at [358, 92] on div "Advanced" at bounding box center [372, 95] width 113 height 9
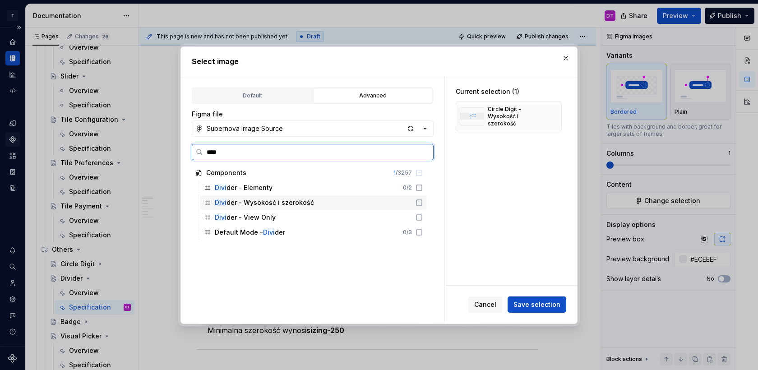
click at [299, 201] on div "Divi der - Wysokość i szerokość" at bounding box center [264, 202] width 99 height 9
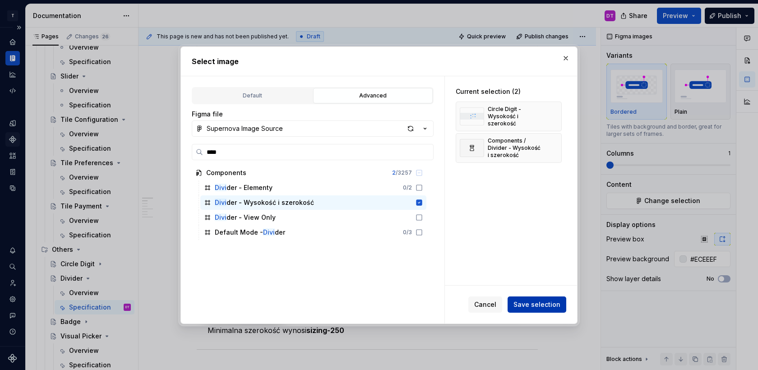
click at [529, 303] on span "Save selection" at bounding box center [536, 304] width 47 height 9
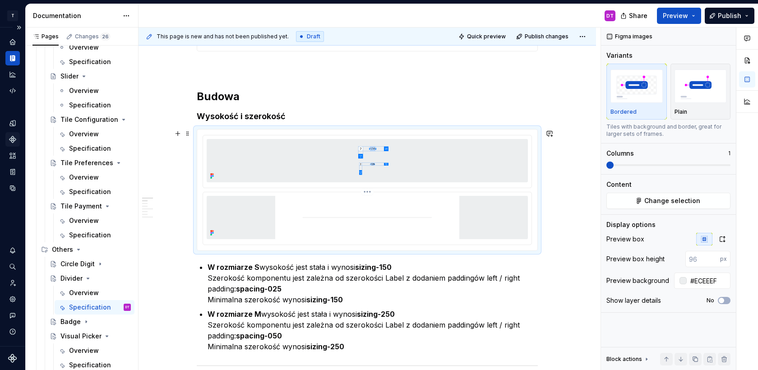
click at [481, 221] on img at bounding box center [367, 217] width 276 height 43
click at [723, 240] on icon "button" at bounding box center [721, 238] width 7 height 7
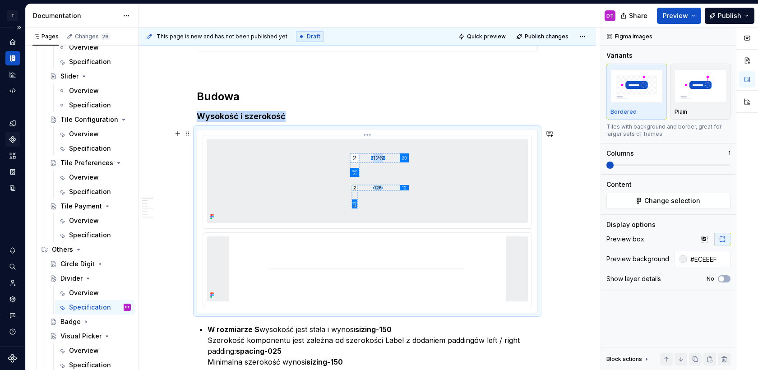
click at [475, 185] on img at bounding box center [367, 181] width 276 height 84
click at [369, 136] on html "T Toolko 4.0 DT Design system data Documentation DT Share Preview Publish Pages…" at bounding box center [379, 185] width 758 height 370
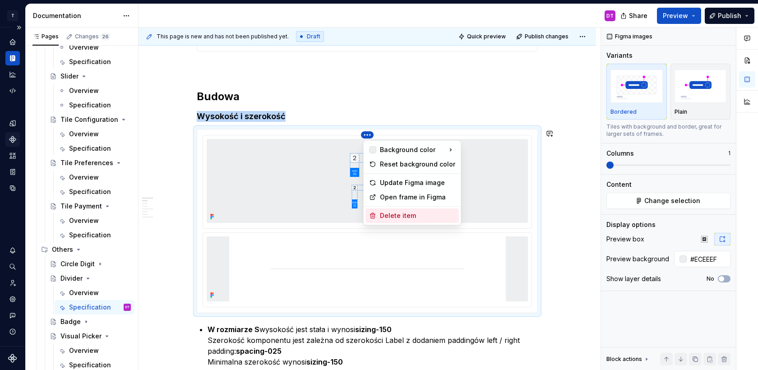
click at [384, 215] on div "Delete item" at bounding box center [417, 215] width 75 height 9
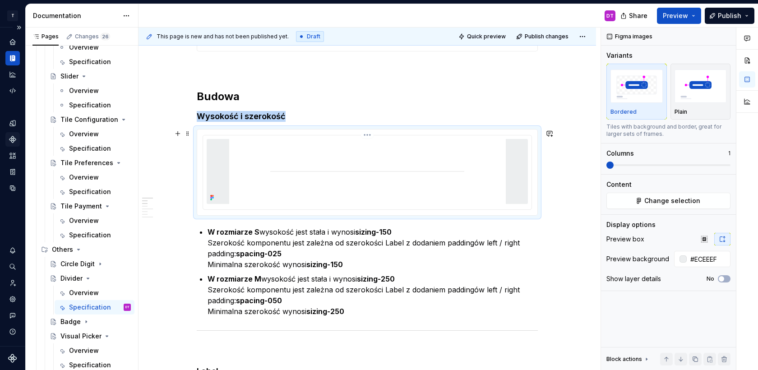
click at [468, 196] on img at bounding box center [367, 171] width 276 height 65
click at [707, 257] on input "#ECEEEF" at bounding box center [708, 259] width 44 height 16
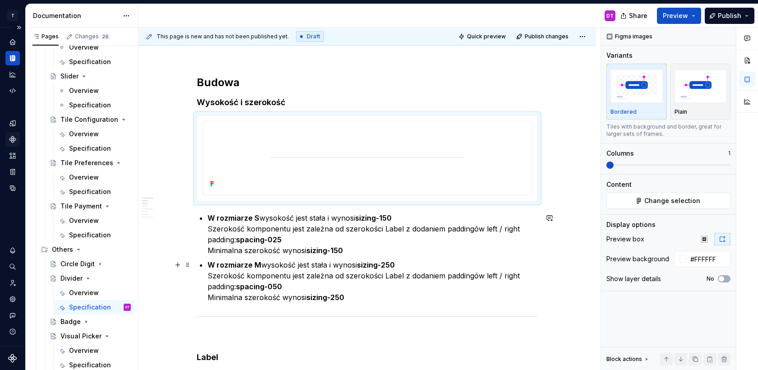
scroll to position [301, 0]
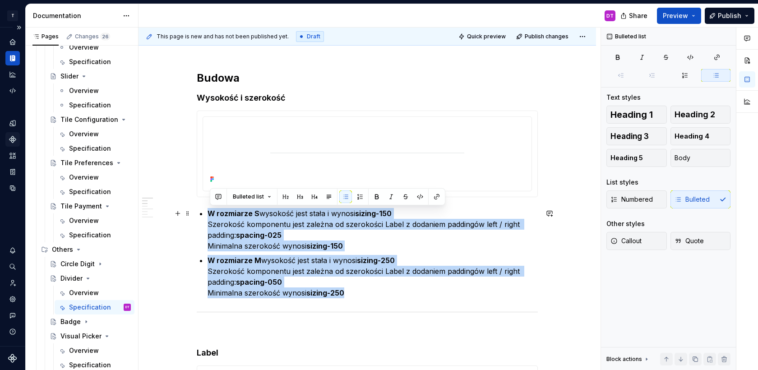
drag, startPoint x: 353, startPoint y: 293, endPoint x: 211, endPoint y: 208, distance: 164.4
click at [211, 208] on ul "W rozmiarze S wysokość jest stała i wynosi sizing-150 Szerokość komponentu jest…" at bounding box center [372, 253] width 330 height 90
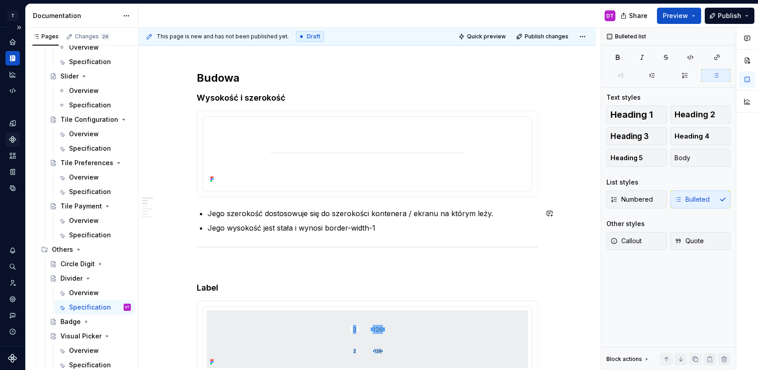
click at [326, 227] on p "Jego wysokość jest stała i wynosi border-width-1" at bounding box center [372, 227] width 330 height 11
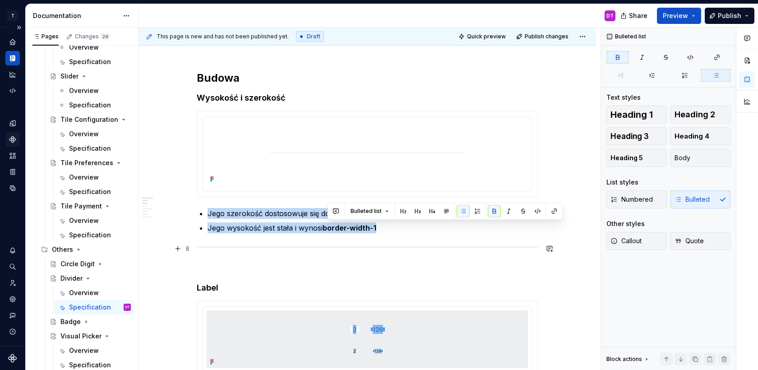
click at [381, 247] on hr at bounding box center [367, 247] width 341 height 0
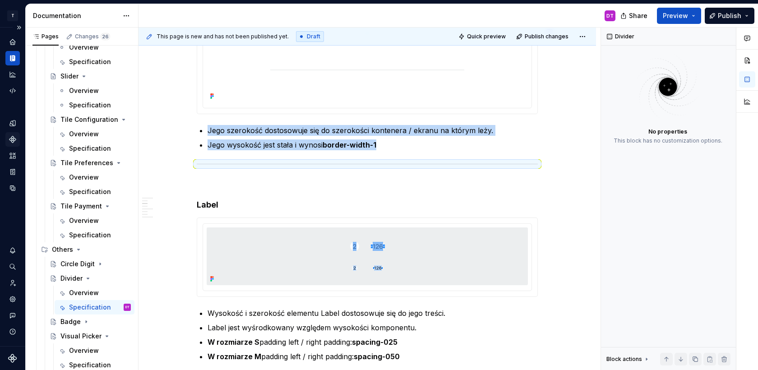
scroll to position [386, 0]
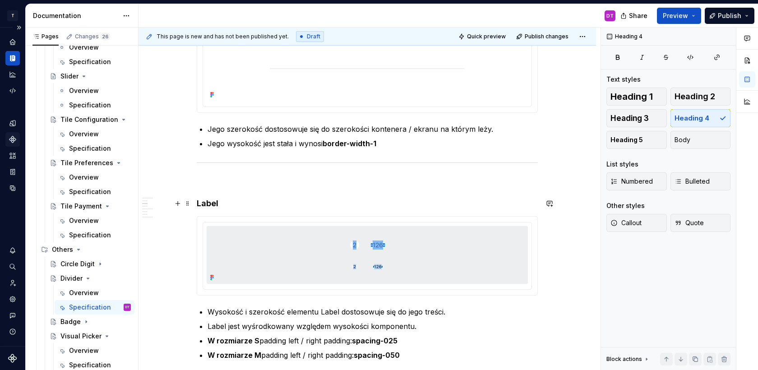
click at [198, 202] on h4 "Label" at bounding box center [367, 203] width 341 height 11
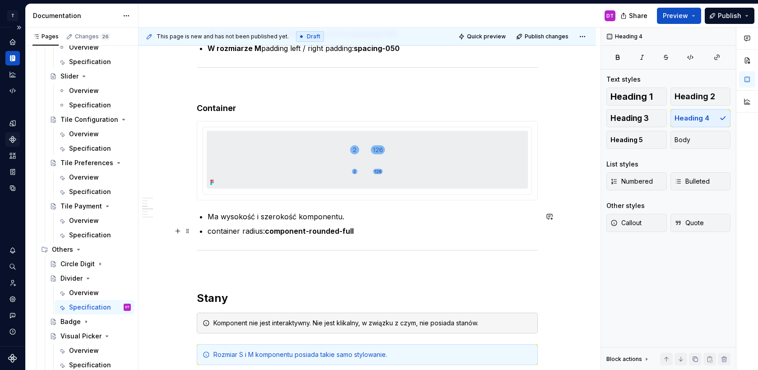
scroll to position [693, 0]
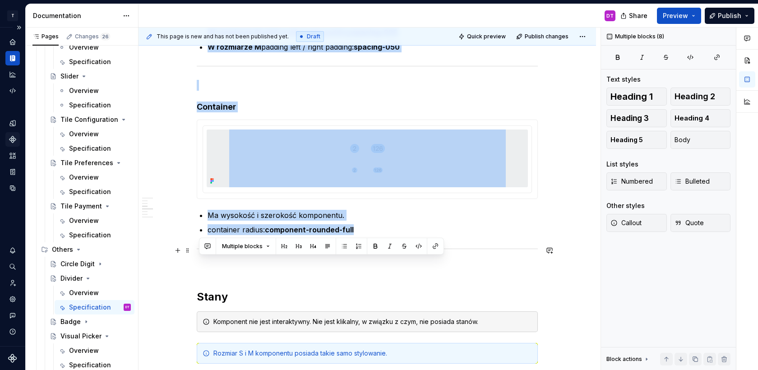
click at [341, 248] on div at bounding box center [367, 249] width 341 height 6
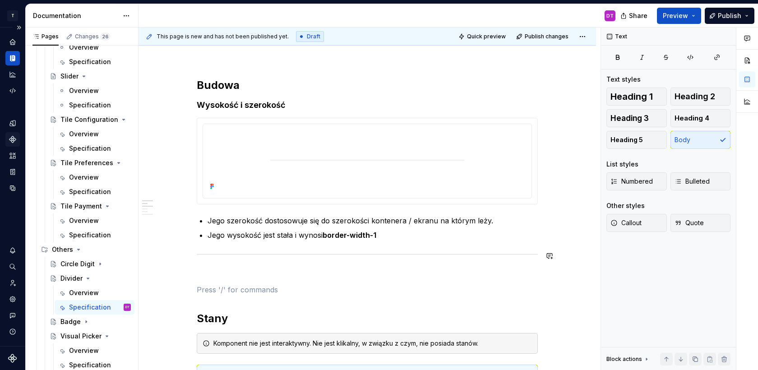
scroll to position [290, 0]
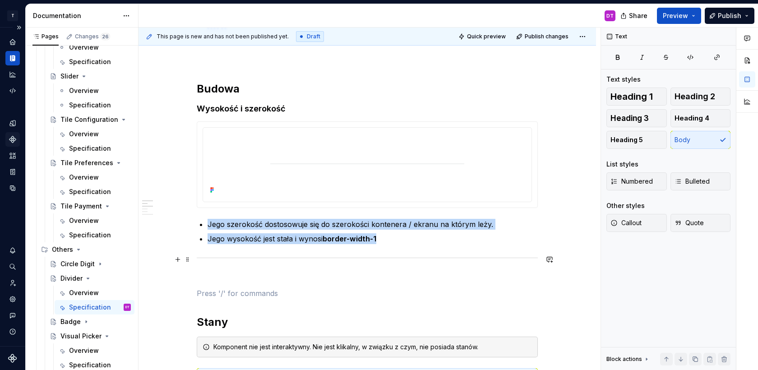
click at [316, 256] on div at bounding box center [367, 258] width 341 height 6
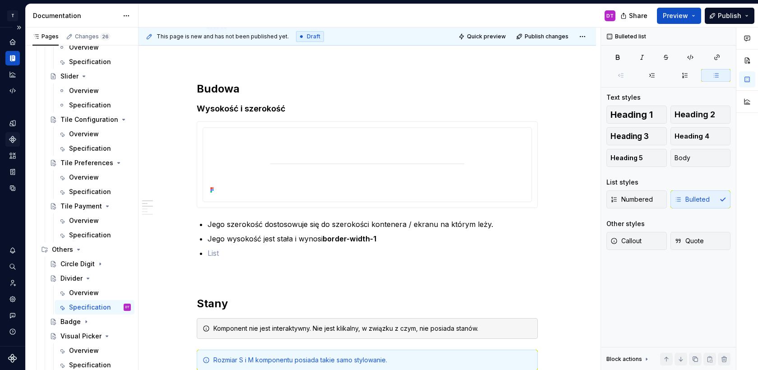
click at [316, 256] on p at bounding box center [372, 253] width 330 height 11
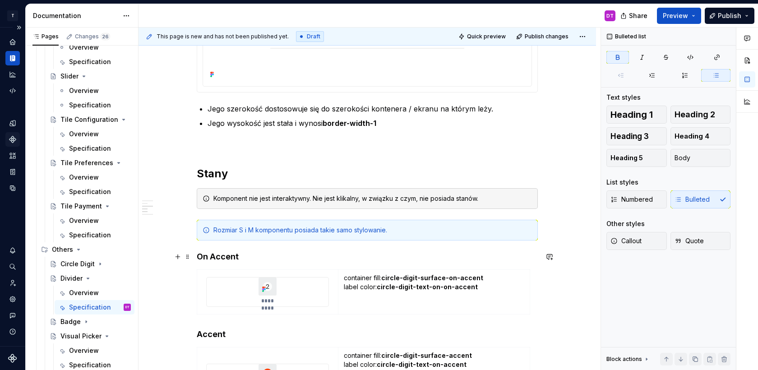
scroll to position [427, 0]
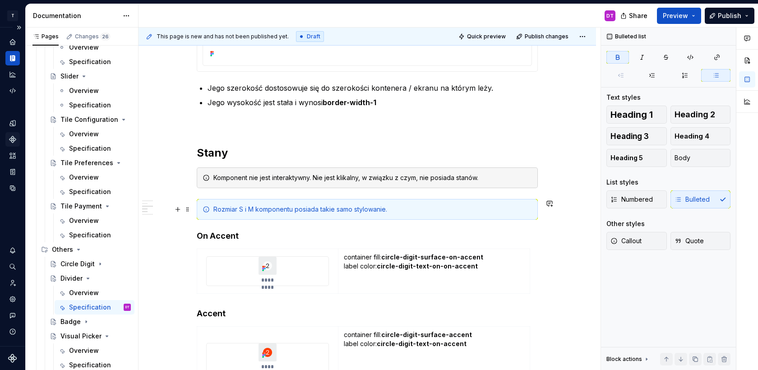
click at [477, 213] on div "Rozmiar S i M komponentu posiada takie samo stylowanie." at bounding box center [372, 209] width 318 height 9
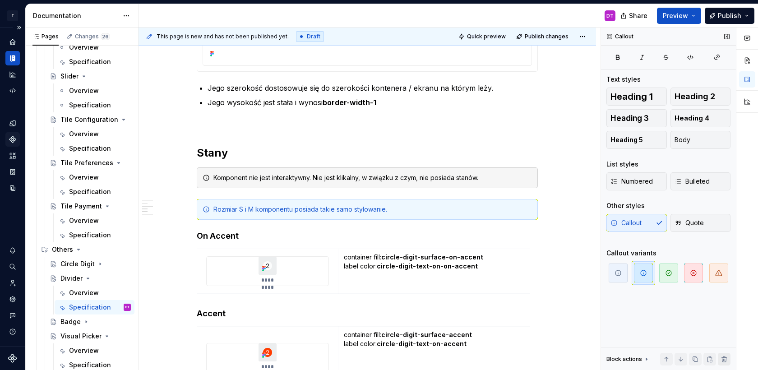
click at [725, 359] on button "button" at bounding box center [723, 359] width 13 height 13
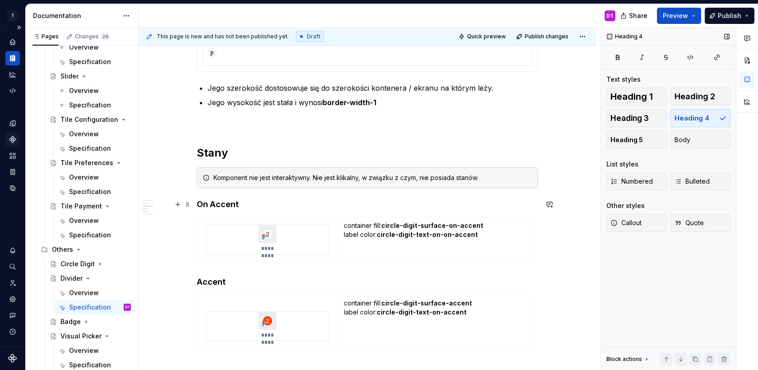
click at [220, 205] on h4 "On Accent" at bounding box center [367, 204] width 341 height 11
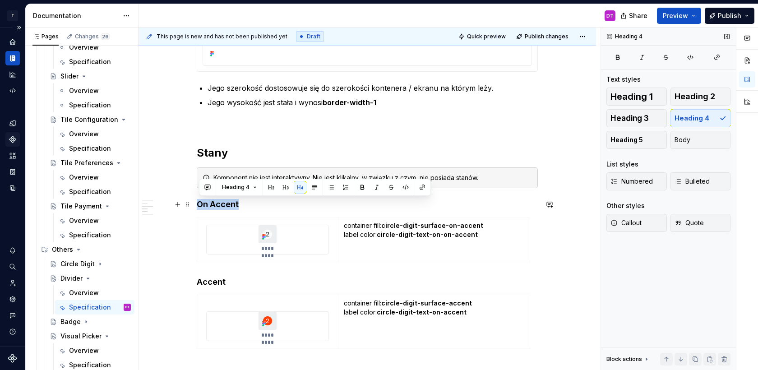
click at [220, 205] on h4 "On Accent" at bounding box center [367, 204] width 341 height 11
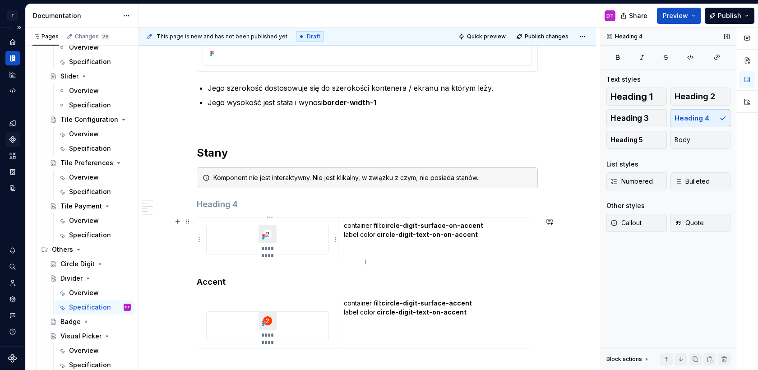
click at [281, 237] on div "*********" at bounding box center [268, 239] width 122 height 29
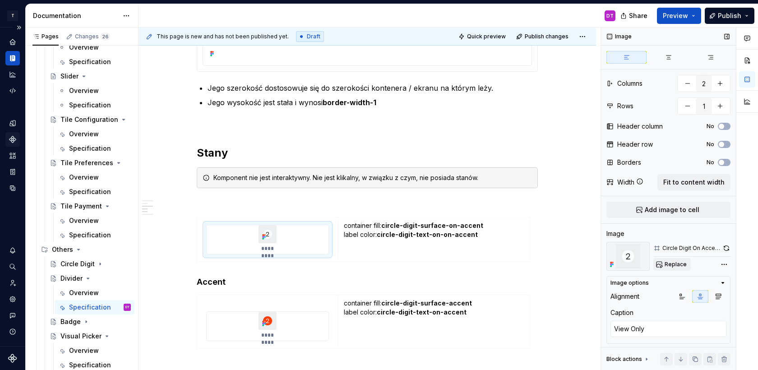
click at [672, 263] on span "Replace" at bounding box center [675, 264] width 22 height 7
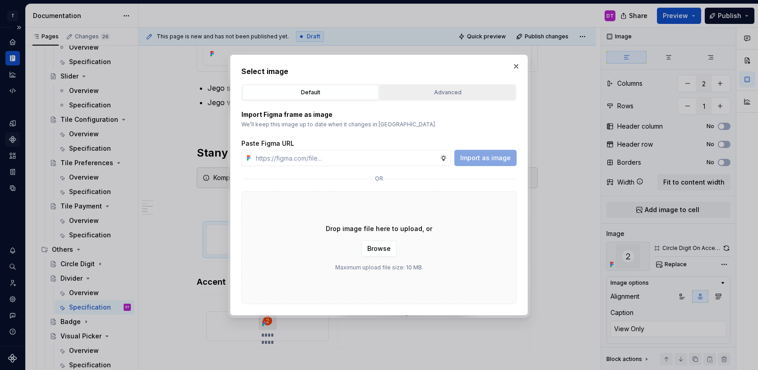
click at [454, 96] on div "Advanced" at bounding box center [447, 92] width 130 height 9
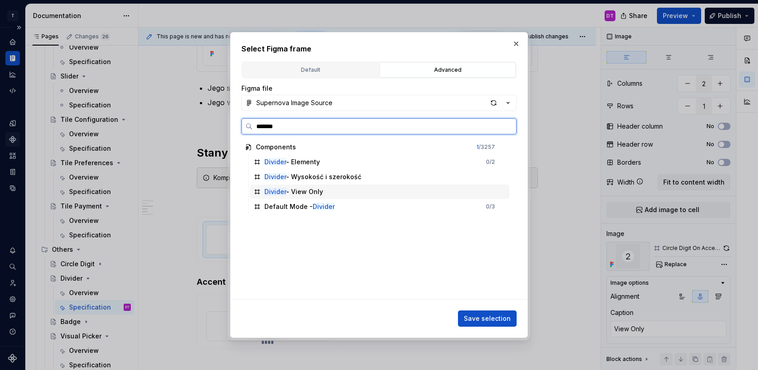
click at [322, 193] on div "Divider - View Only" at bounding box center [293, 191] width 59 height 9
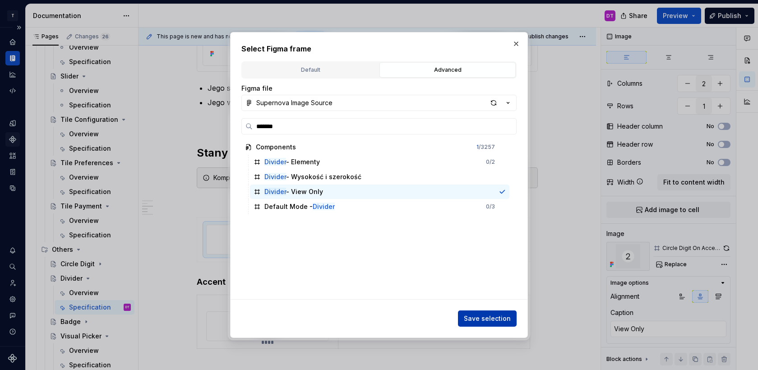
click at [492, 317] on span "Save selection" at bounding box center [487, 318] width 47 height 9
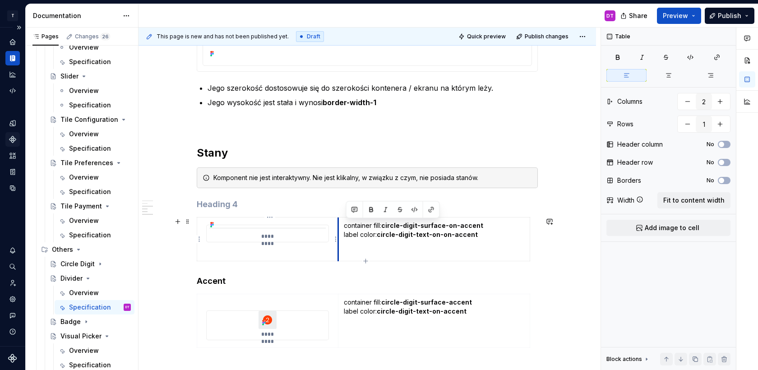
drag, startPoint x: 383, startPoint y: 225, endPoint x: 338, endPoint y: 226, distance: 45.1
click at [338, 226] on tr "********* container fill: circle-digit-surface-on-accent label color: circle-di…" at bounding box center [363, 239] width 333 height 44
click at [344, 225] on td "container fill: circle-digit-surface-on-accent label color: circle-digit-text-o…" at bounding box center [434, 239] width 192 height 44
click at [381, 226] on p "container fill: circle-digit-surface-on-accent label color: circle-digit-text-o…" at bounding box center [434, 239] width 180 height 36
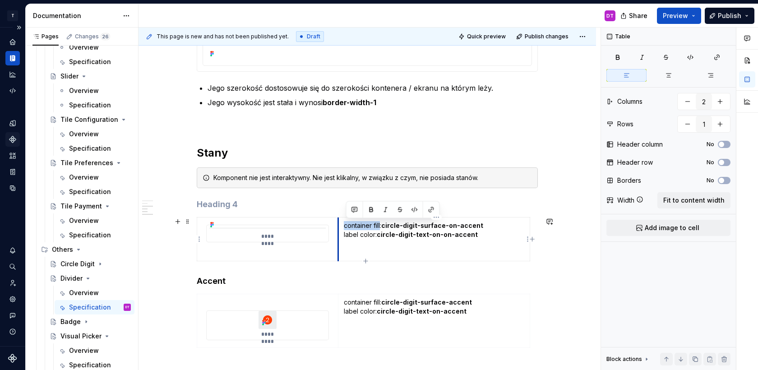
drag, startPoint x: 382, startPoint y: 225, endPoint x: 342, endPoint y: 225, distance: 40.1
click at [342, 225] on td "container fill: circle-digit-surface-on-accent label color: circle-digit-text-o…" at bounding box center [434, 239] width 192 height 44
drag, startPoint x: 376, startPoint y: 233, endPoint x: 345, endPoint y: 233, distance: 31.1
click at [345, 233] on td "border color: circle-digit-surface-on-accent label color: circle-digit-text-on-…" at bounding box center [434, 239] width 192 height 44
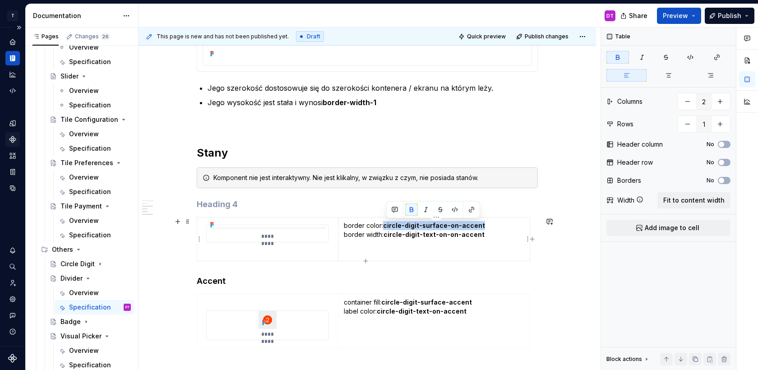
drag, startPoint x: 387, startPoint y: 225, endPoint x: 485, endPoint y: 225, distance: 98.3
click at [485, 225] on p "border color: circle-digit-surface-on-accent border width: circle-digit-text-on…" at bounding box center [434, 239] width 180 height 36
drag, startPoint x: 387, startPoint y: 233, endPoint x: 487, endPoint y: 239, distance: 100.3
click at [487, 239] on p "border color: border-subtle border width: circle-digit-text-on-on-accent" at bounding box center [434, 239] width 180 height 36
click at [343, 286] on div "******* Budowa Wysokość i szerokość Jego szerokość dostosowuje się do szerokośc…" at bounding box center [367, 117] width 341 height 730
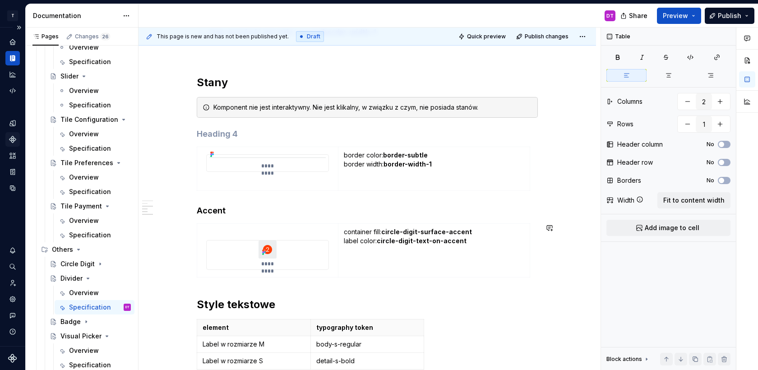
scroll to position [511, 0]
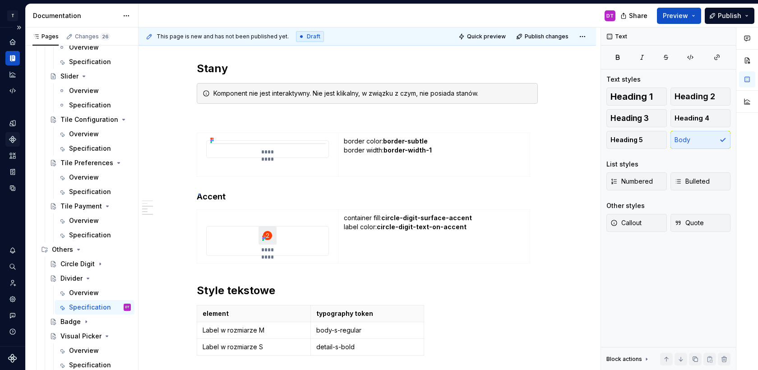
click at [198, 194] on div "This page is new and has not been published yet. Draft Quick preview Publish ch…" at bounding box center [369, 199] width 462 height 343
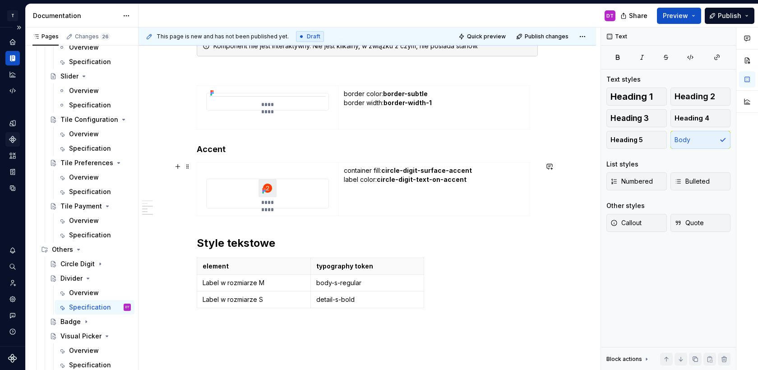
scroll to position [571, 0]
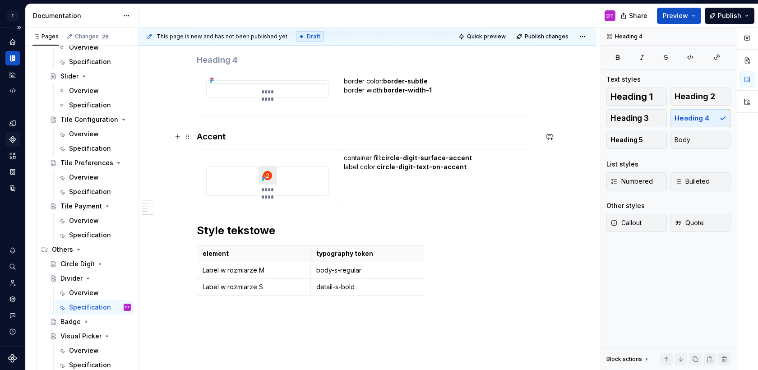
click at [203, 134] on h4 "Accent" at bounding box center [367, 136] width 341 height 11
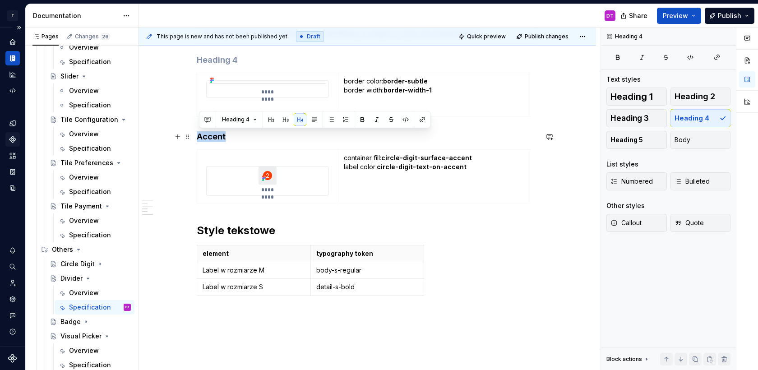
click at [203, 134] on h4 "Accent" at bounding box center [367, 136] width 341 height 11
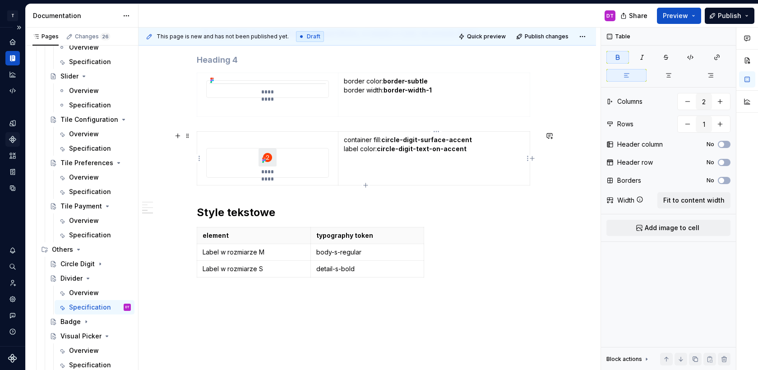
click at [380, 174] on td "container fill: circle-digit-surface-accent label color: circle-digit-text-on-a…" at bounding box center [434, 159] width 192 height 54
click at [725, 356] on button "button" at bounding box center [723, 359] width 13 height 13
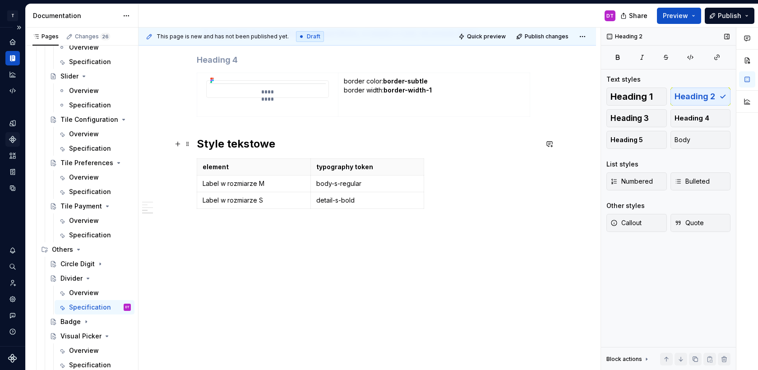
click at [227, 145] on h2 "Style tekstowe" at bounding box center [367, 144] width 341 height 14
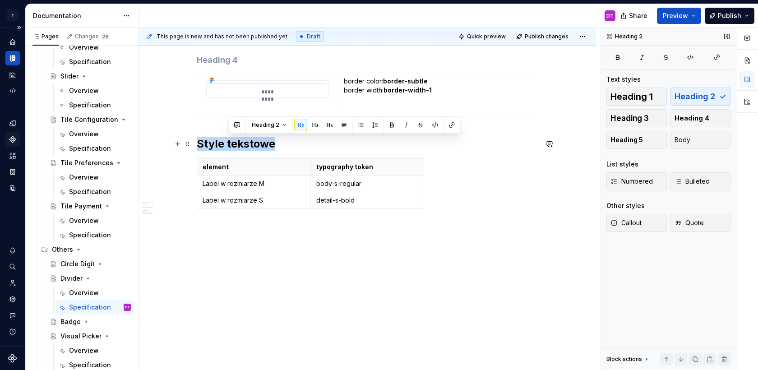
click at [227, 145] on h2 "Style tekstowe" at bounding box center [367, 144] width 341 height 14
click at [72, 322] on div "Badge" at bounding box center [70, 321] width 20 height 9
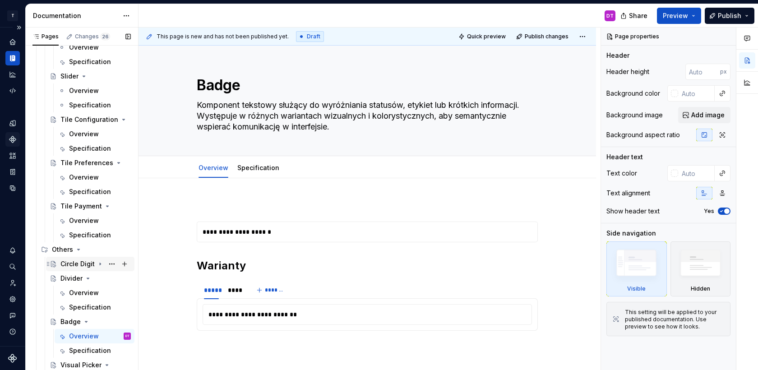
click at [75, 268] on div "Circle Digit" at bounding box center [77, 263] width 34 height 9
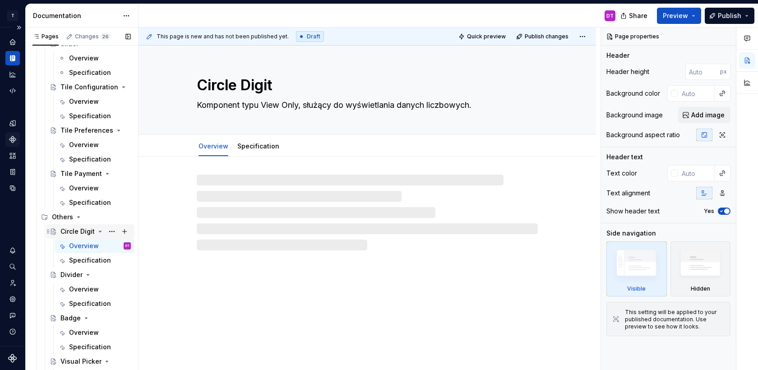
scroll to position [343, 0]
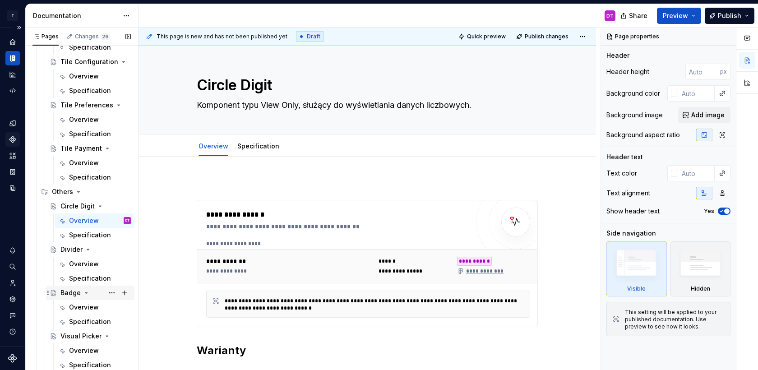
click at [68, 293] on div "Badge" at bounding box center [70, 292] width 20 height 9
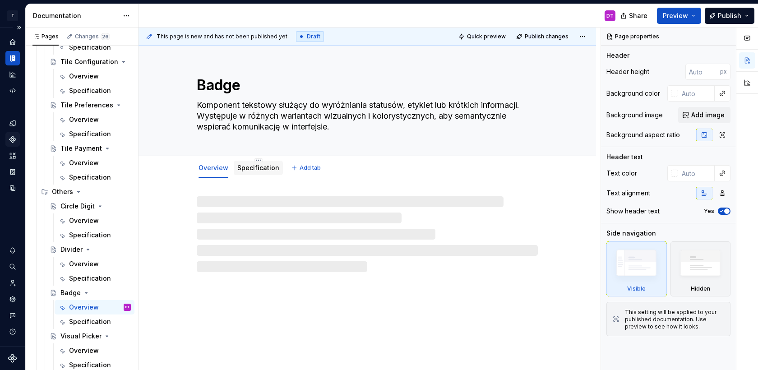
click at [256, 170] on link "Specification" at bounding box center [258, 168] width 42 height 8
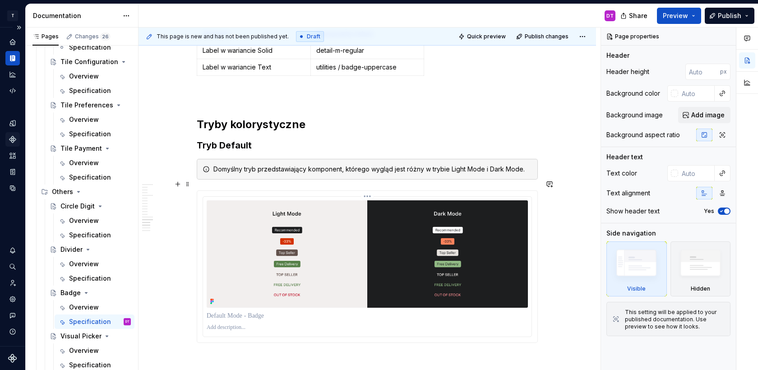
scroll to position [1836, 0]
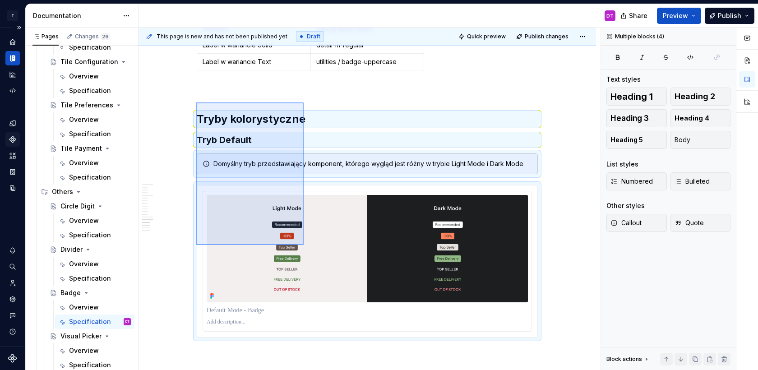
drag, startPoint x: 196, startPoint y: 102, endPoint x: 304, endPoint y: 244, distance: 178.6
click at [304, 244] on div "**********" at bounding box center [369, 199] width 462 height 343
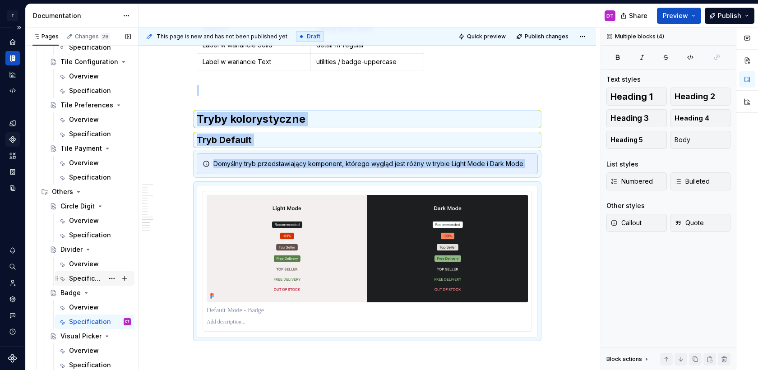
click at [83, 280] on div "Specification" at bounding box center [86, 278] width 35 height 9
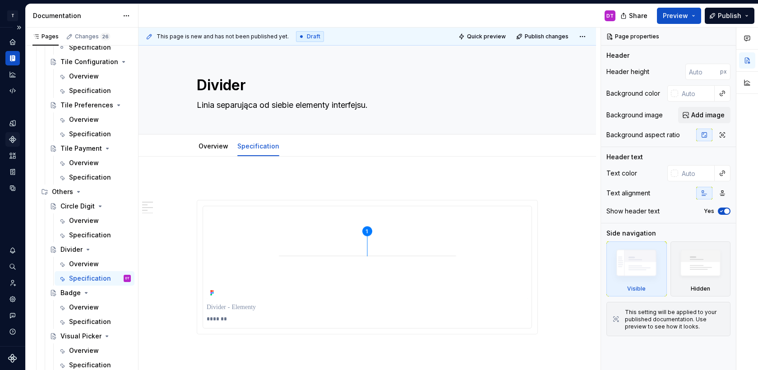
scroll to position [573, 0]
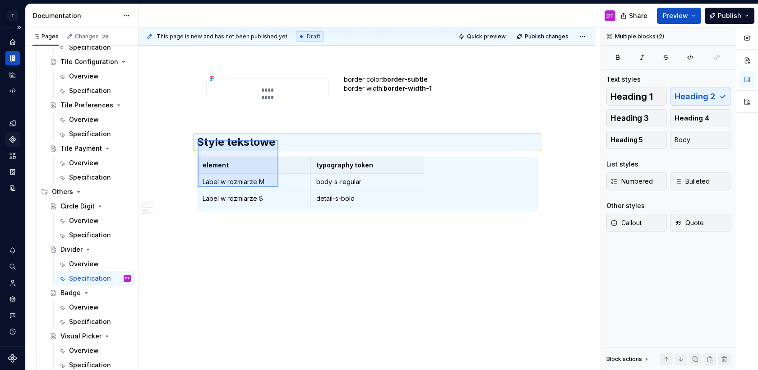
drag, startPoint x: 197, startPoint y: 140, endPoint x: 279, endPoint y: 189, distance: 95.0
click at [279, 189] on div "This page is new and has not been published yet. Draft Quick preview Publish ch…" at bounding box center [369, 199] width 462 height 343
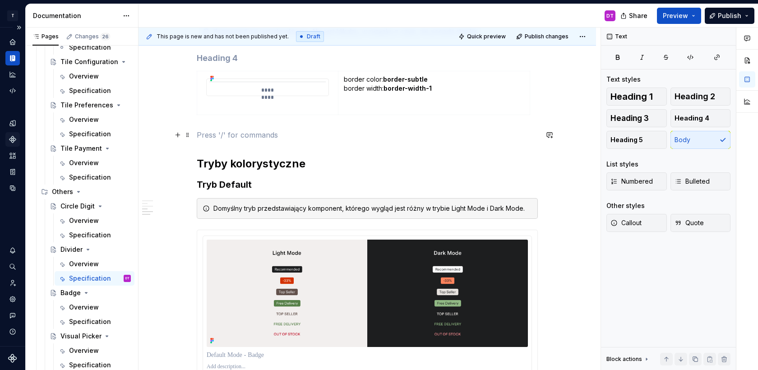
click at [233, 138] on p at bounding box center [367, 134] width 341 height 11
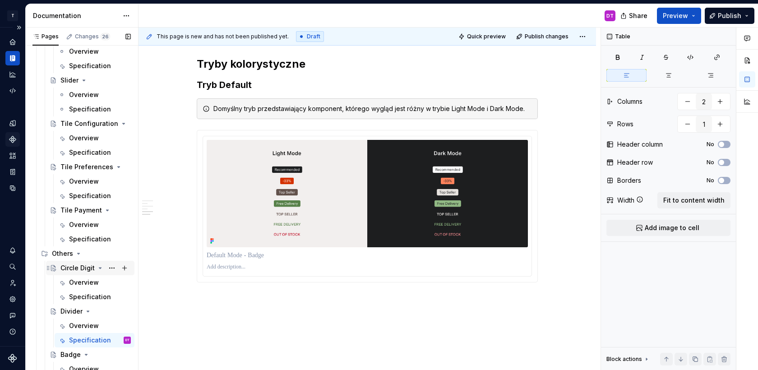
scroll to position [236, 0]
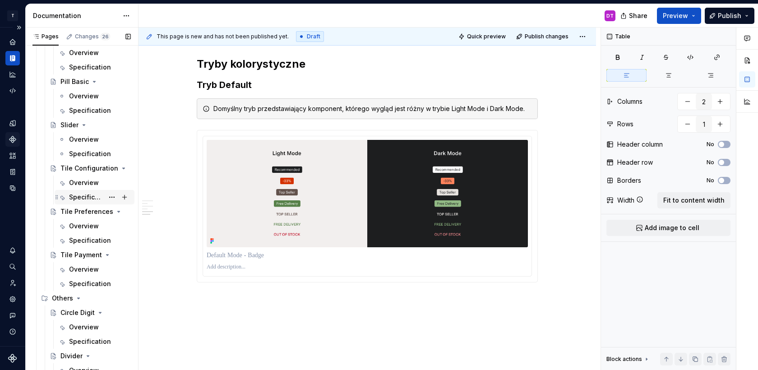
click at [81, 194] on div "Specification" at bounding box center [86, 197] width 35 height 9
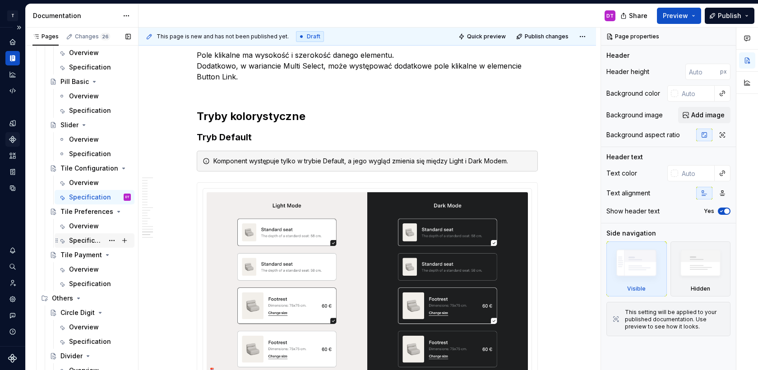
scroll to position [343, 0]
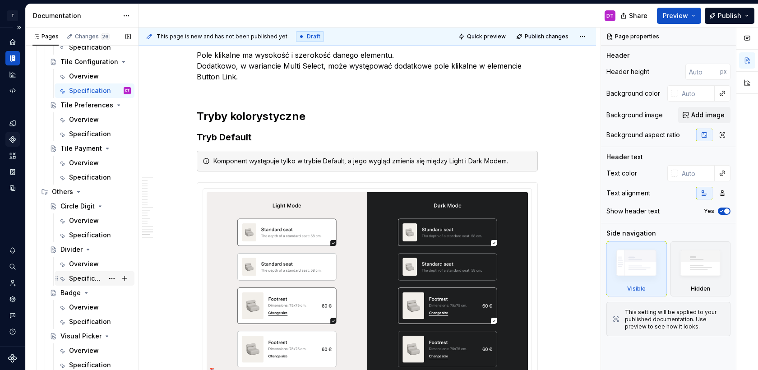
click at [86, 280] on div "Specification" at bounding box center [86, 278] width 35 height 9
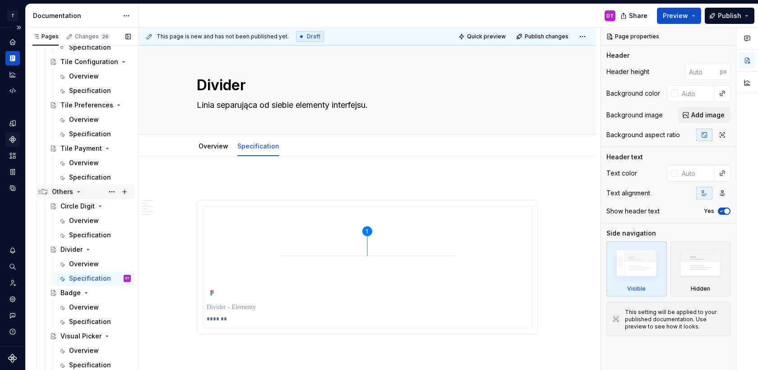
click at [60, 193] on div "Others" at bounding box center [62, 191] width 21 height 9
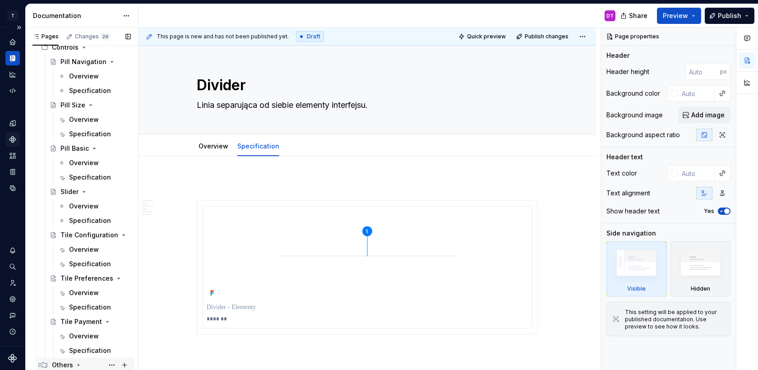
scroll to position [170, 0]
click at [79, 363] on icon "Page tree" at bounding box center [78, 364] width 7 height 7
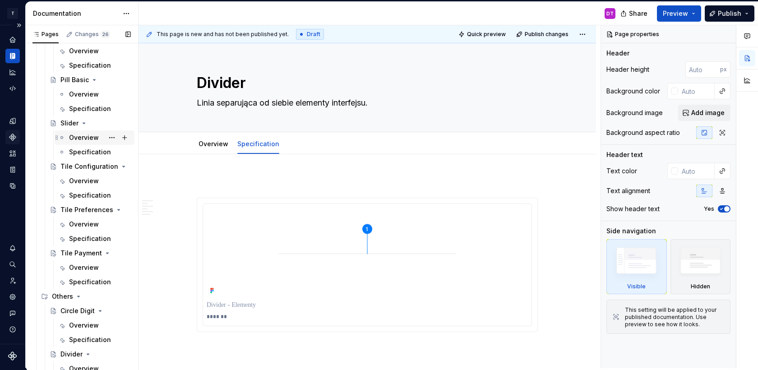
scroll to position [343, 0]
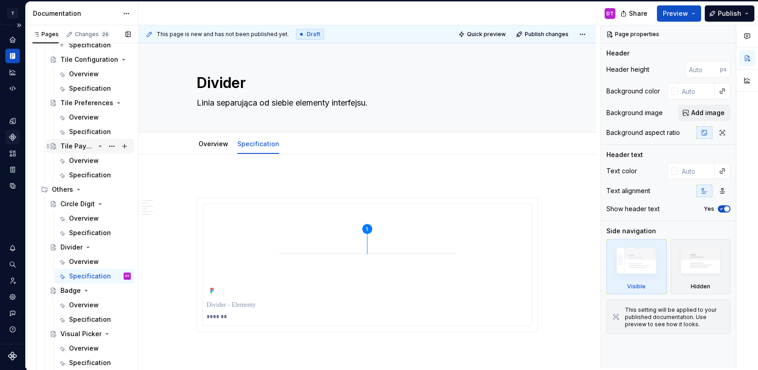
click at [84, 147] on div "Tile Payment" at bounding box center [77, 146] width 34 height 9
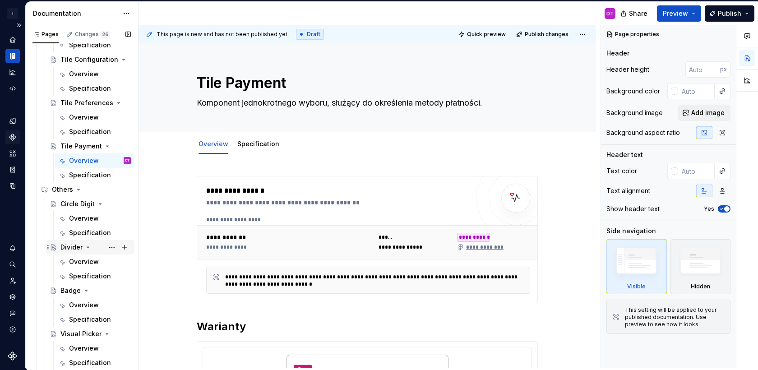
click at [84, 245] on icon "Page tree" at bounding box center [87, 246] width 7 height 7
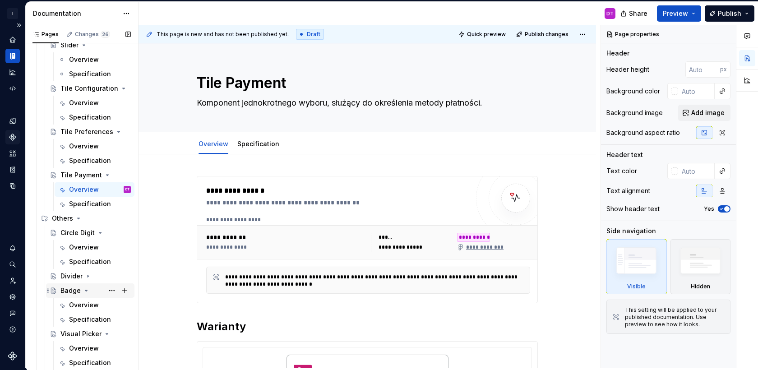
click at [83, 293] on icon "Page tree" at bounding box center [86, 290] width 7 height 7
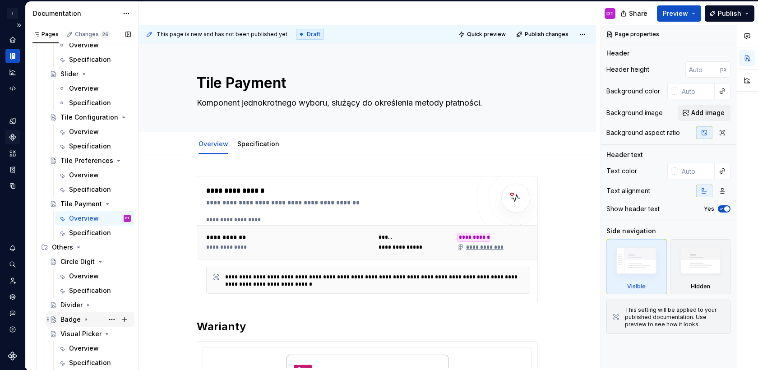
scroll to position [285, 0]
click at [96, 259] on icon "Page tree" at bounding box center [99, 261] width 7 height 7
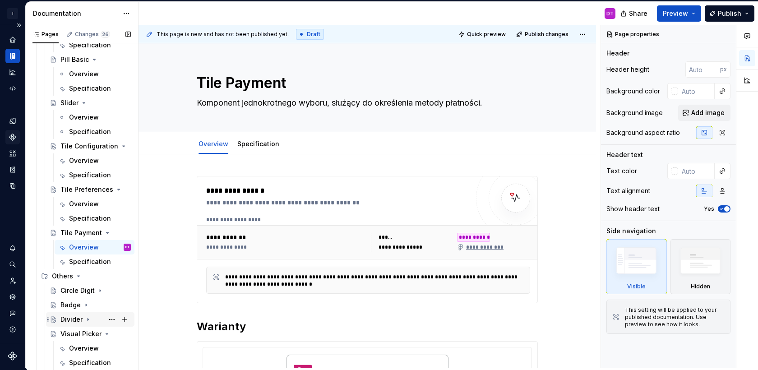
click at [87, 316] on icon "Page tree" at bounding box center [87, 319] width 7 height 7
click at [87, 345] on div "Specification" at bounding box center [86, 348] width 35 height 9
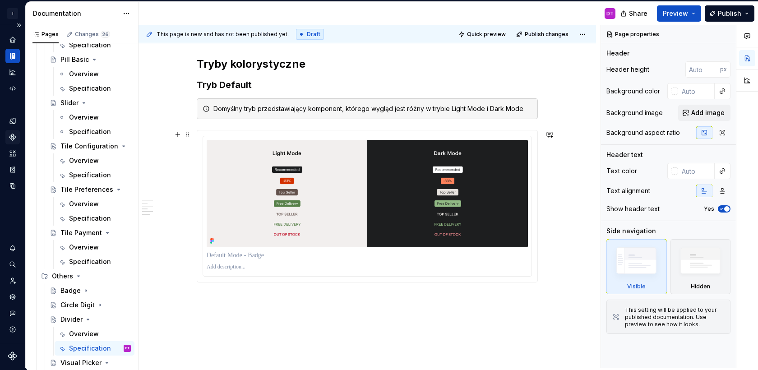
scroll to position [602, 0]
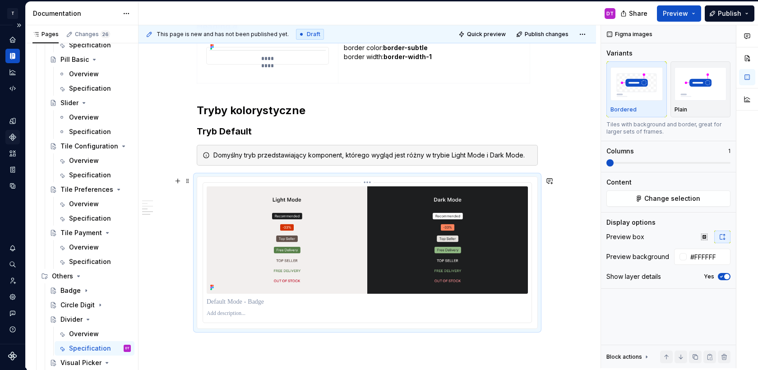
click at [314, 286] on img at bounding box center [367, 239] width 321 height 107
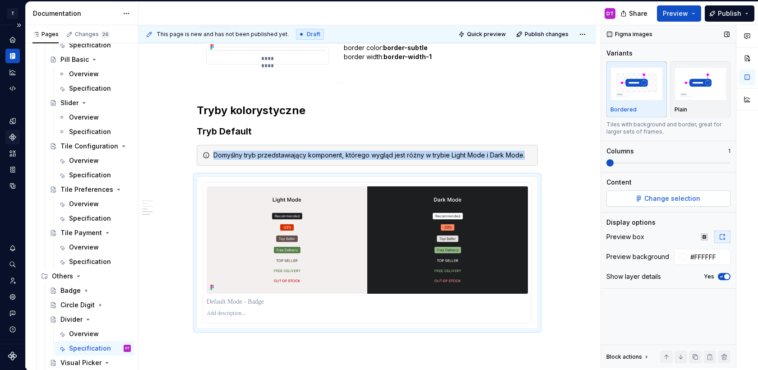
click at [647, 202] on span "Change selection" at bounding box center [672, 198] width 56 height 9
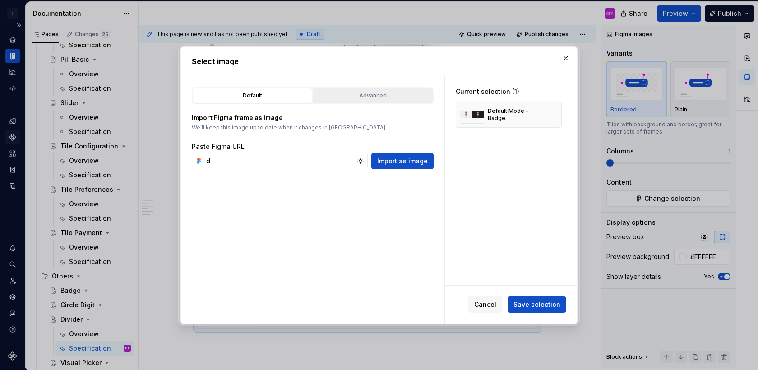
click at [328, 95] on div "Advanced" at bounding box center [372, 95] width 113 height 9
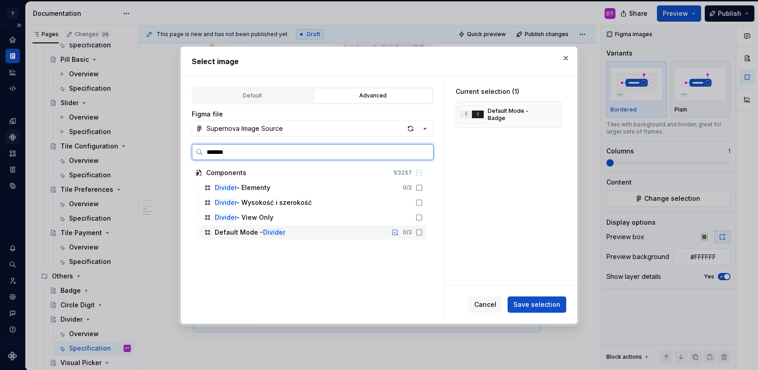
click at [257, 234] on div "Default Mode - Divider" at bounding box center [250, 232] width 70 height 9
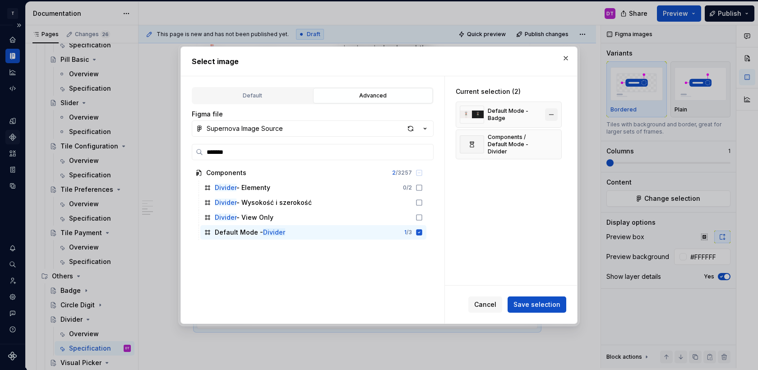
click at [556, 110] on button "button" at bounding box center [551, 114] width 13 height 13
click at [536, 302] on span "Save selection" at bounding box center [536, 304] width 47 height 9
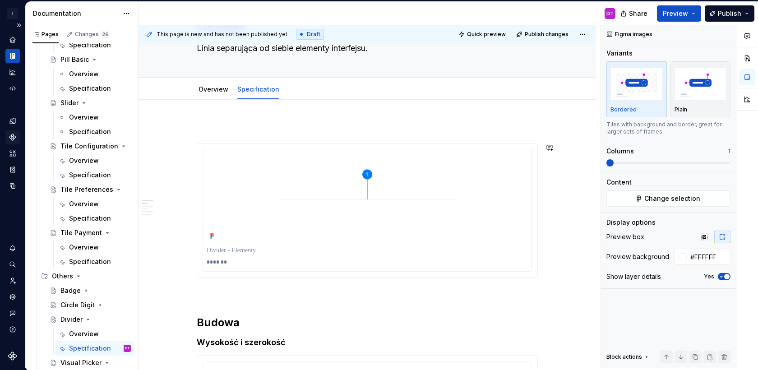
scroll to position [0, 0]
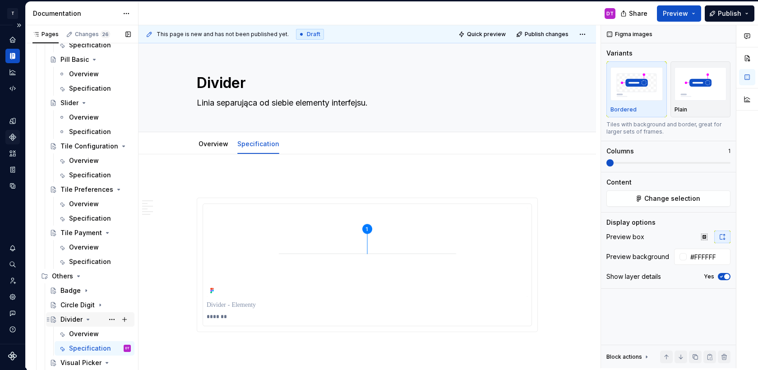
click at [89, 319] on icon "Page tree" at bounding box center [87, 319] width 7 height 7
click at [99, 334] on icon "Page tree" at bounding box center [100, 333] width 2 height 1
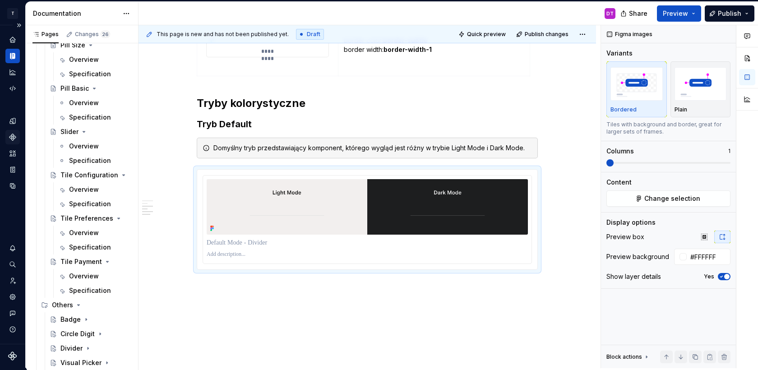
scroll to position [654, 0]
